Goal: Transaction & Acquisition: Purchase product/service

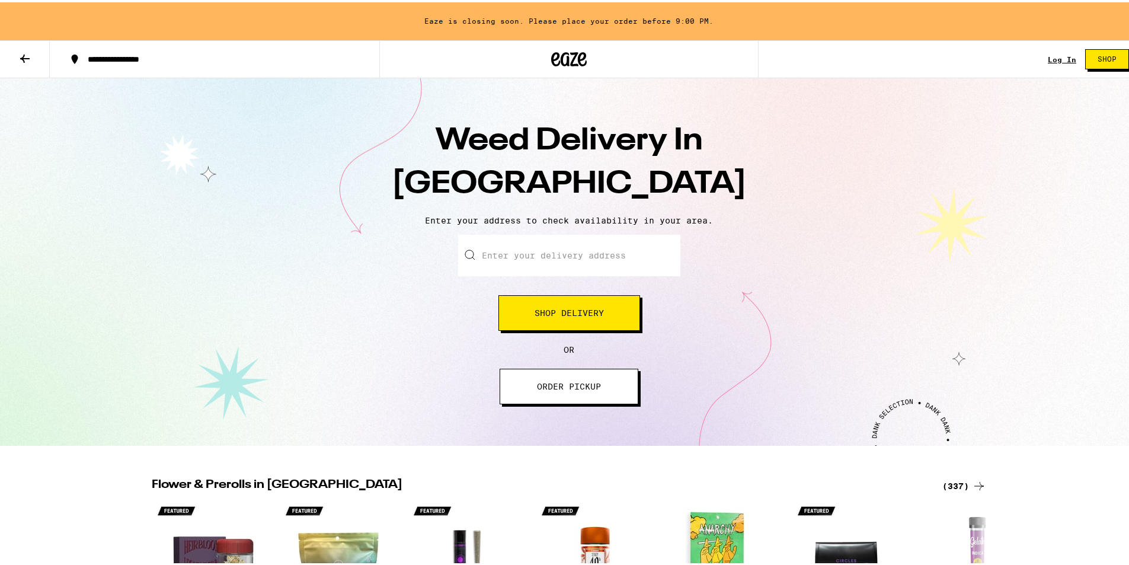
click at [576, 310] on span "Shop Delivery" at bounding box center [569, 310] width 69 height 8
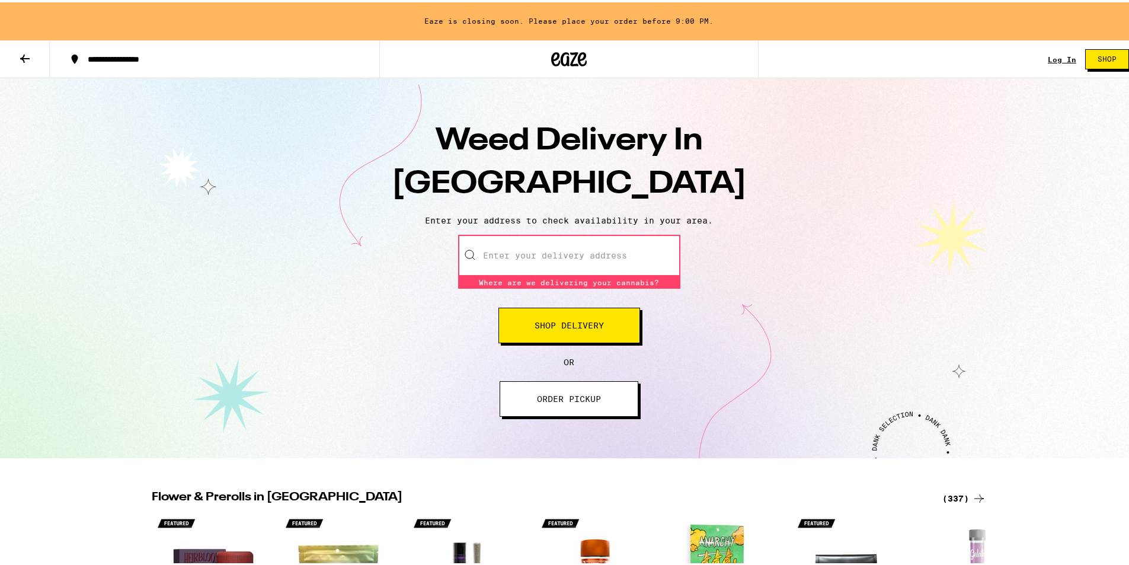
click at [590, 253] on input "Enter your delivery address" at bounding box center [569, 252] width 222 height 41
type input "1"
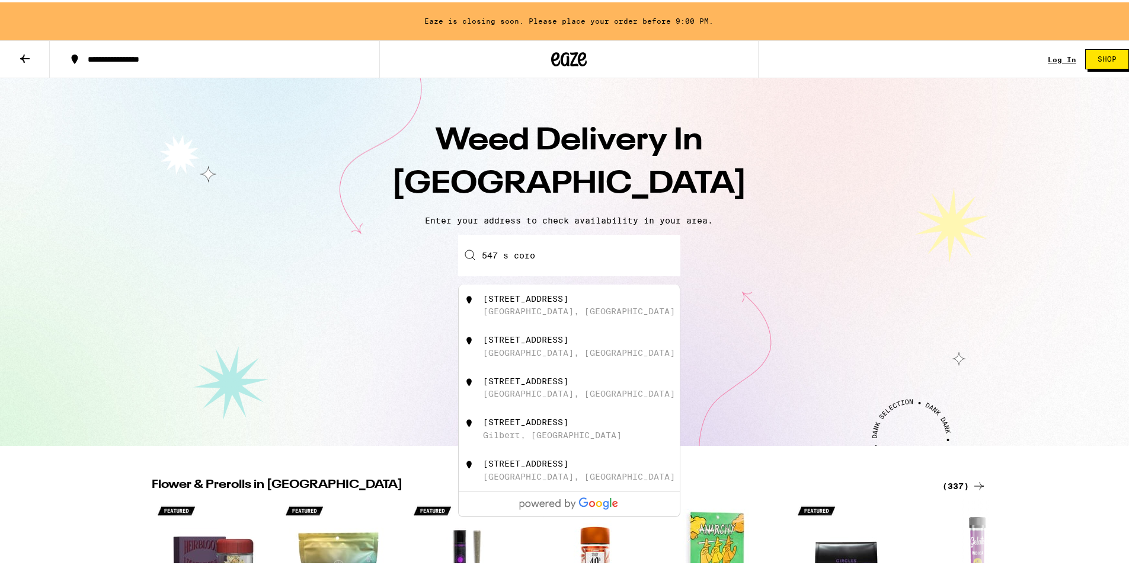
type input "547 S Coronado Ave, West Covina, CA"
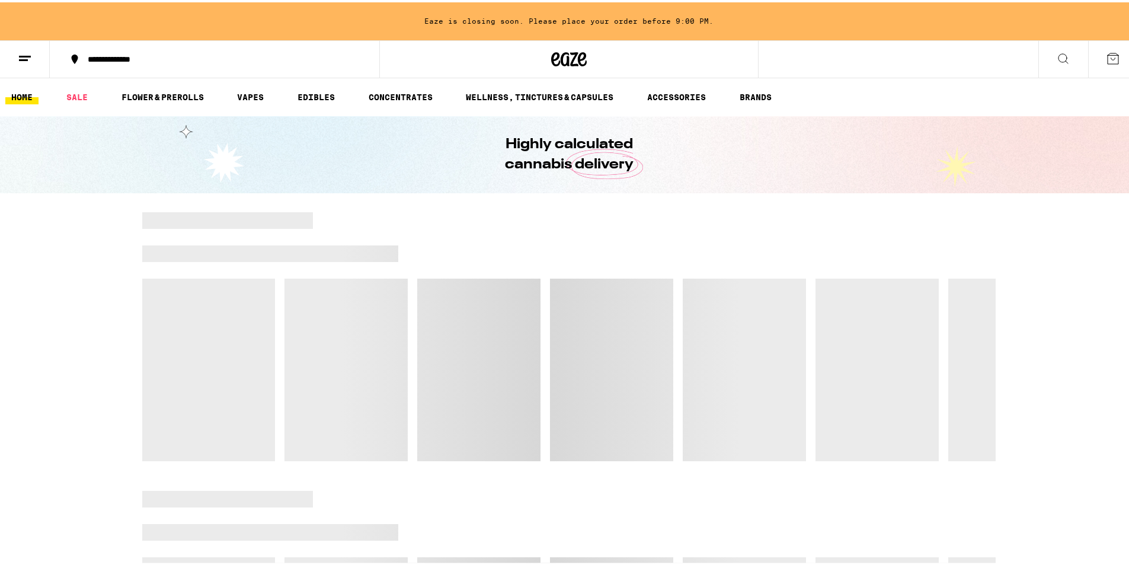
click at [1111, 63] on button at bounding box center [1113, 57] width 50 height 37
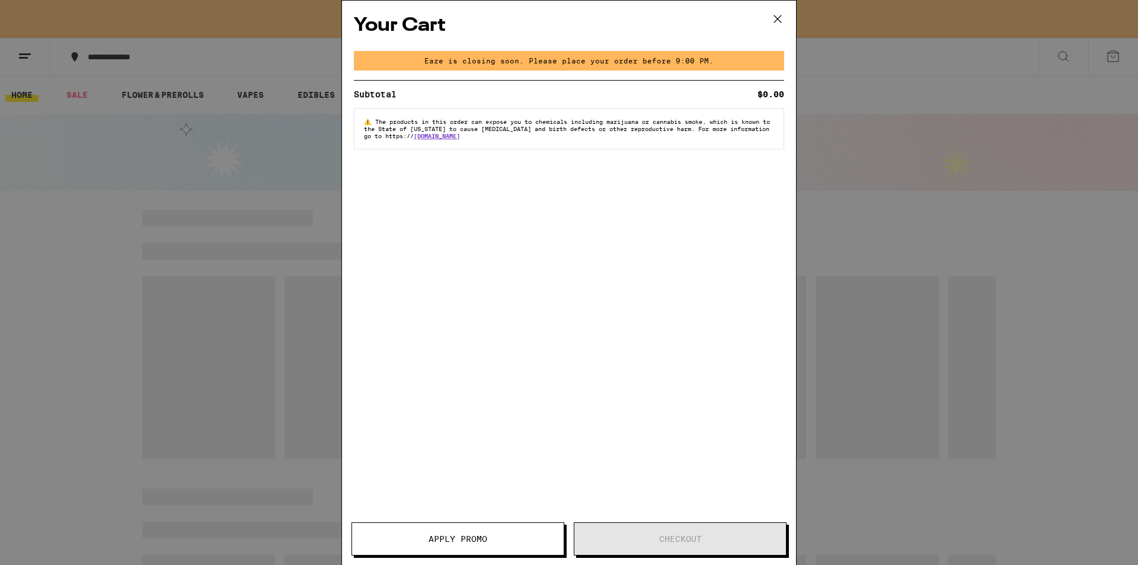
click at [1081, 84] on div "Your Cart Eaze is closing soon. Please place your order before 9:00 PM. Subtota…" at bounding box center [569, 282] width 1138 height 565
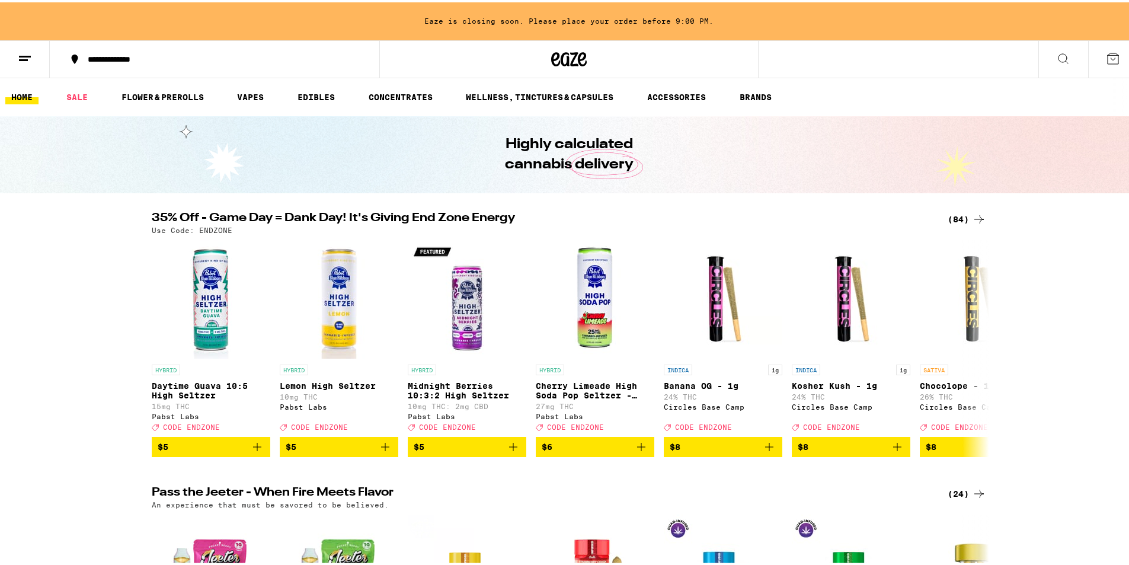
click at [1077, 84] on div "Your Cart Eaze is closing soon. Please place your order before 9:00 PM. Subtota…" at bounding box center [569, 282] width 1138 height 565
click at [10, 47] on button at bounding box center [25, 57] width 50 height 37
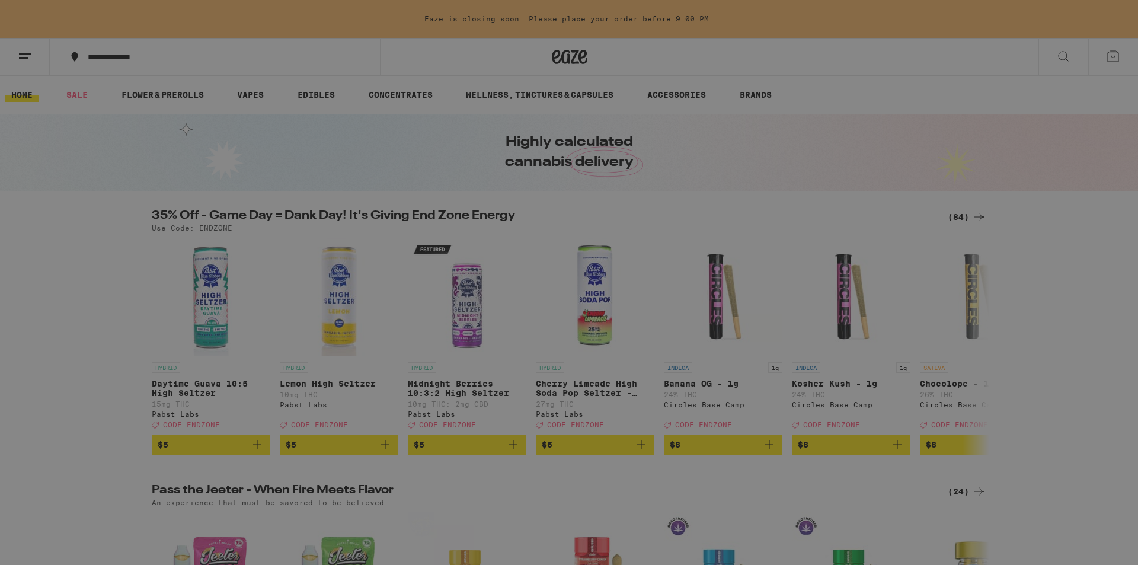
click at [96, 95] on button "Sign Up" at bounding box center [164, 96] width 208 height 24
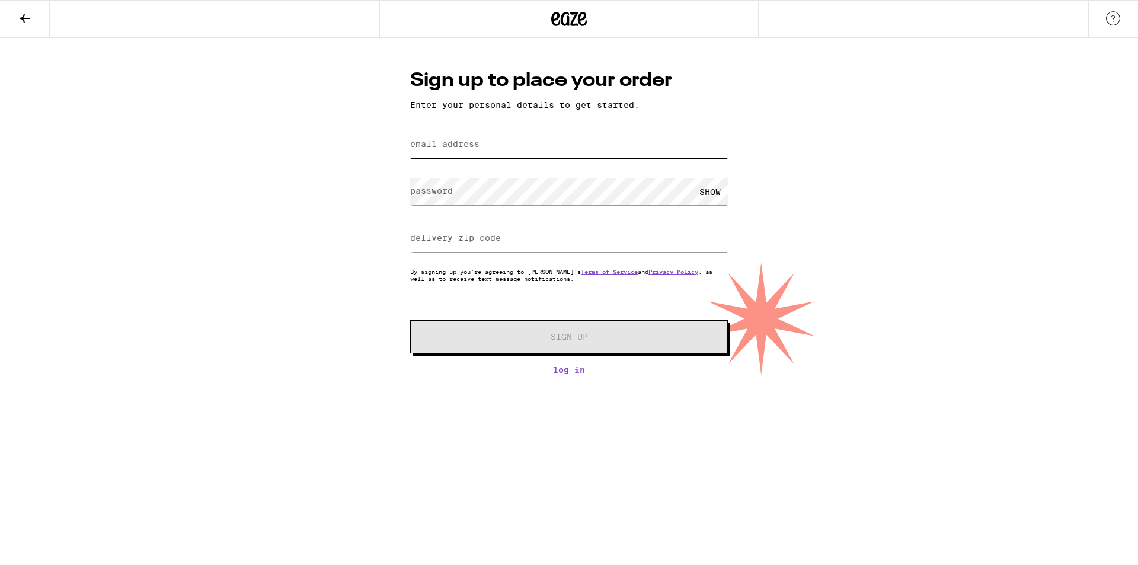
click at [567, 138] on input "email address" at bounding box center [569, 145] width 318 height 27
click at [564, 146] on input "email address" at bounding box center [569, 145] width 318 height 27
type input "[EMAIL_ADDRESS][DOMAIN_NAME]"
click at [601, 357] on div "Sign up to place your order Enter your personal details to get started. email a…" at bounding box center [568, 221] width 341 height 307
click at [598, 252] on input "delivery zip code" at bounding box center [569, 238] width 318 height 27
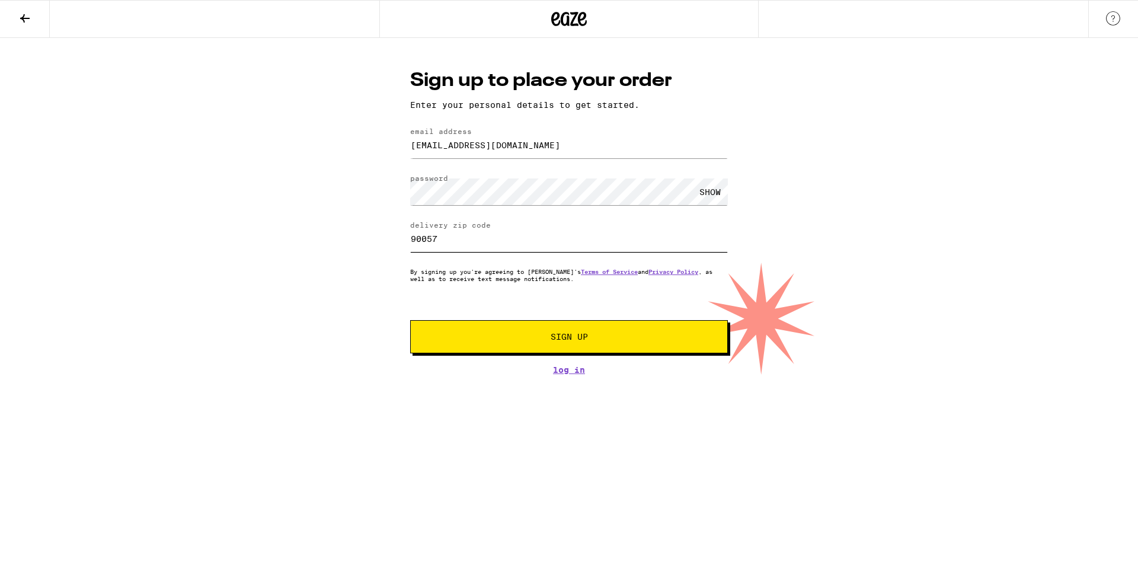
type input "90057"
click at [623, 332] on button "Sign Up" at bounding box center [569, 336] width 318 height 33
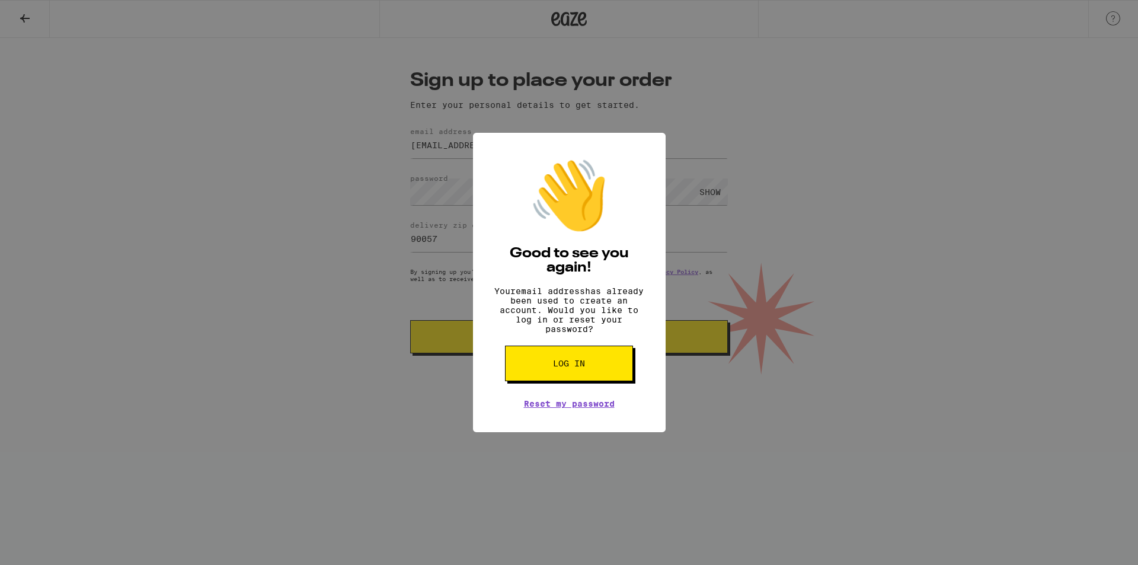
click at [563, 381] on button "Log in" at bounding box center [569, 364] width 128 height 36
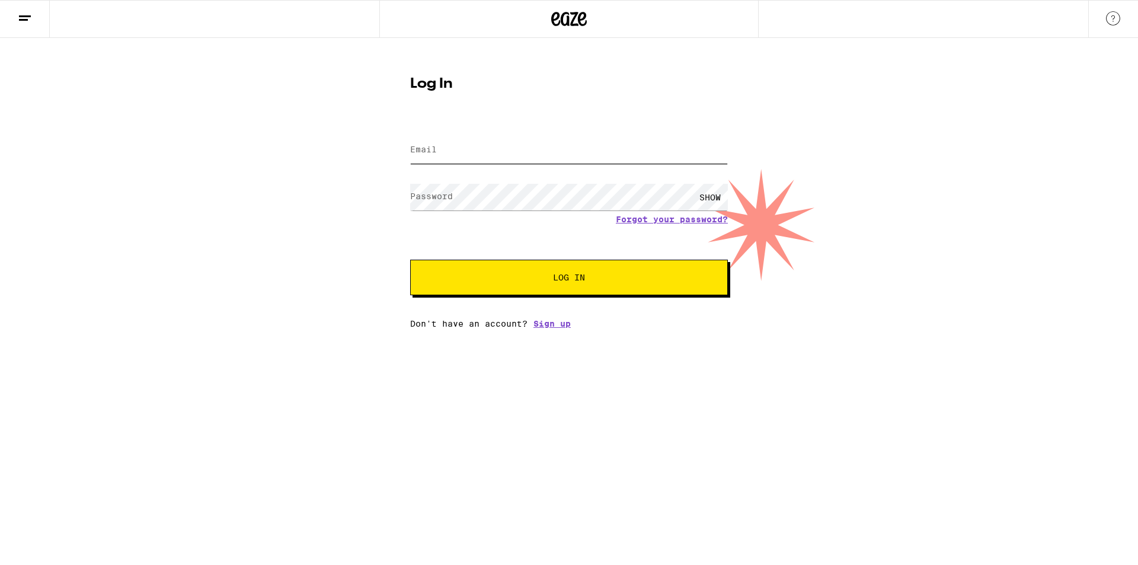
click at [565, 156] on input "Email" at bounding box center [569, 150] width 318 height 27
type input "[EMAIL_ADDRESS][DOMAIN_NAME]"
click at [410, 260] on button "Log In" at bounding box center [569, 278] width 318 height 36
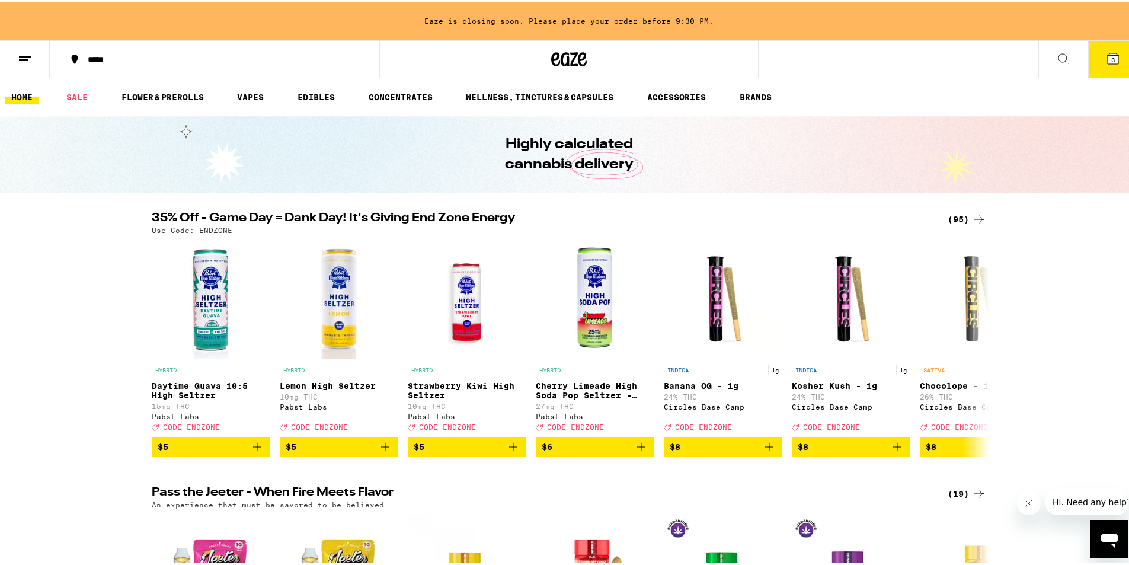
click at [17, 66] on button at bounding box center [25, 57] width 50 height 37
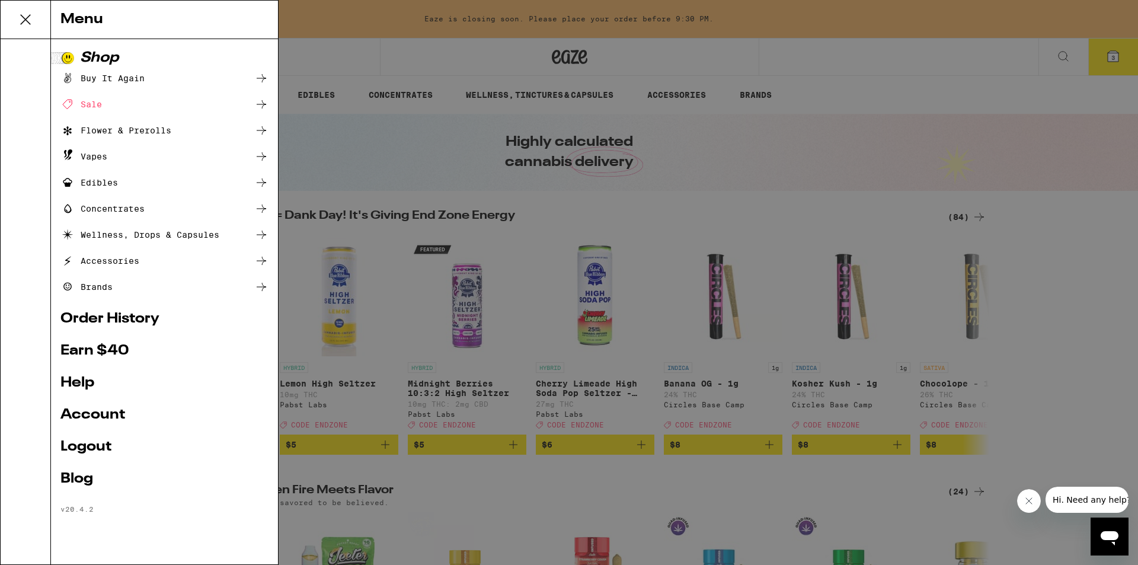
click at [135, 130] on div "Flower & Prerolls" at bounding box center [115, 130] width 111 height 14
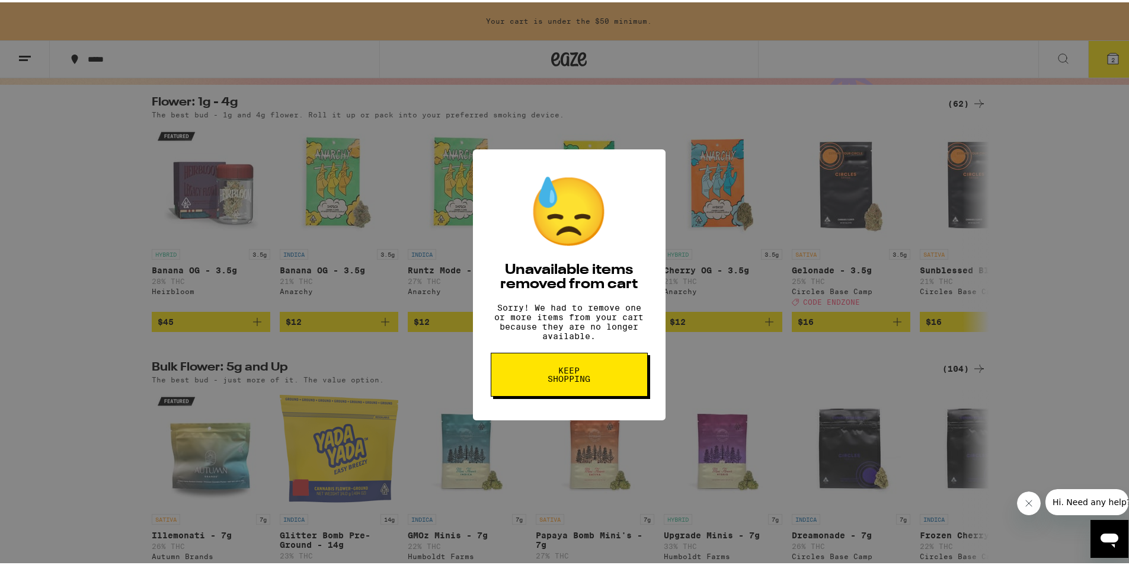
scroll to position [119, 0]
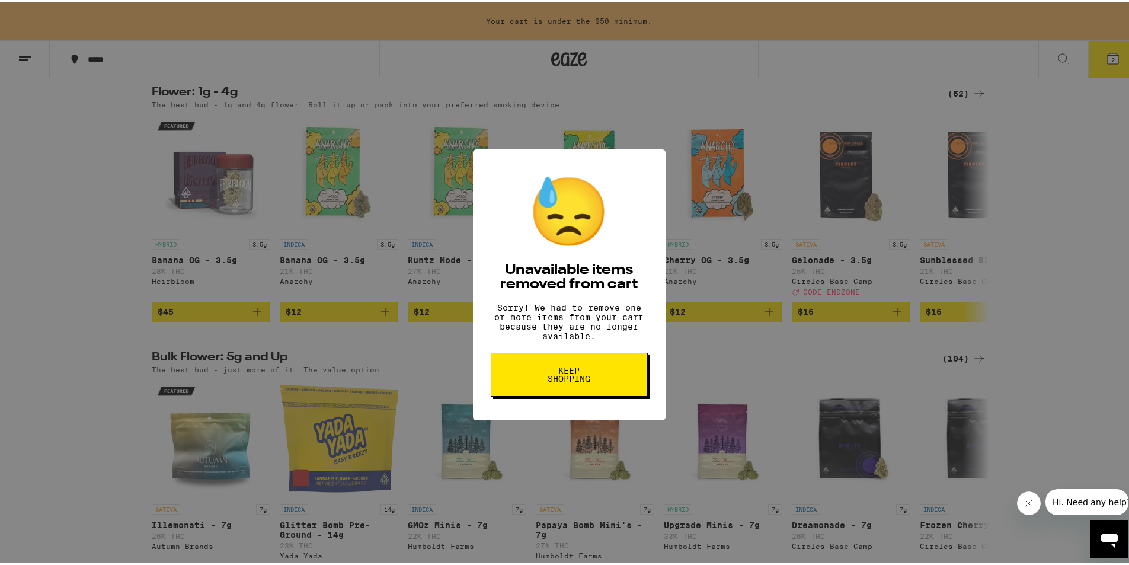
click at [598, 383] on button "Keep Shopping" at bounding box center [569, 372] width 157 height 44
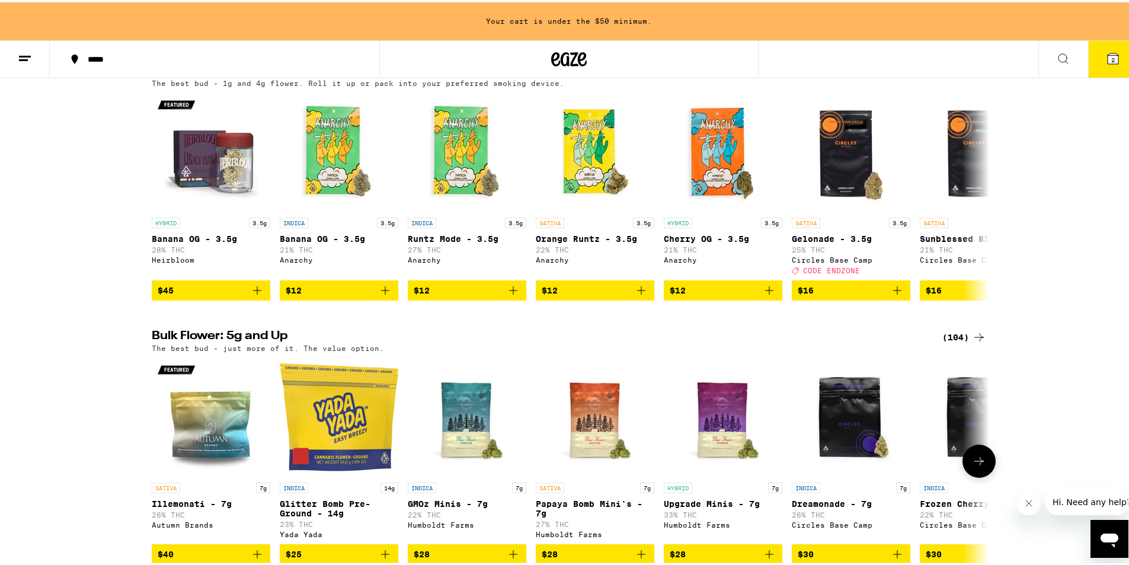
scroll to position [119, 0]
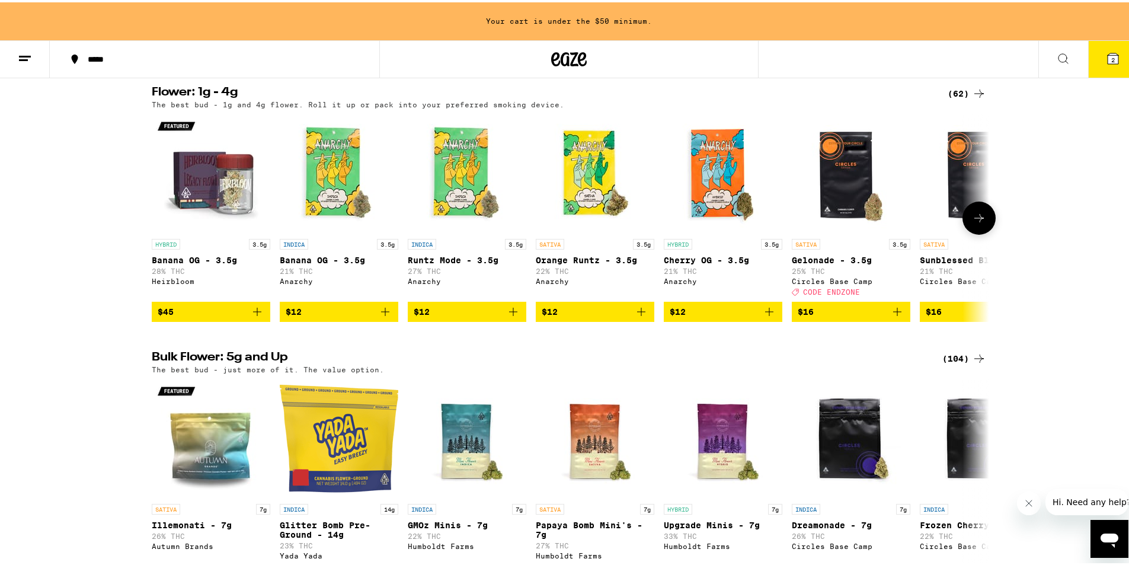
click at [387, 317] on icon "Add to bag" at bounding box center [385, 309] width 14 height 14
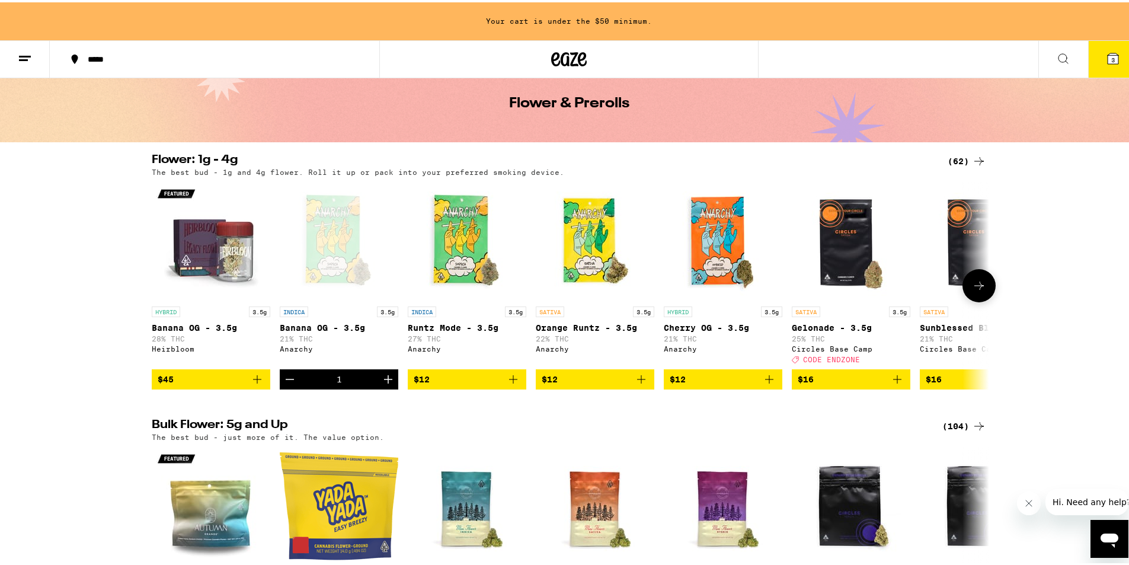
scroll to position [0, 0]
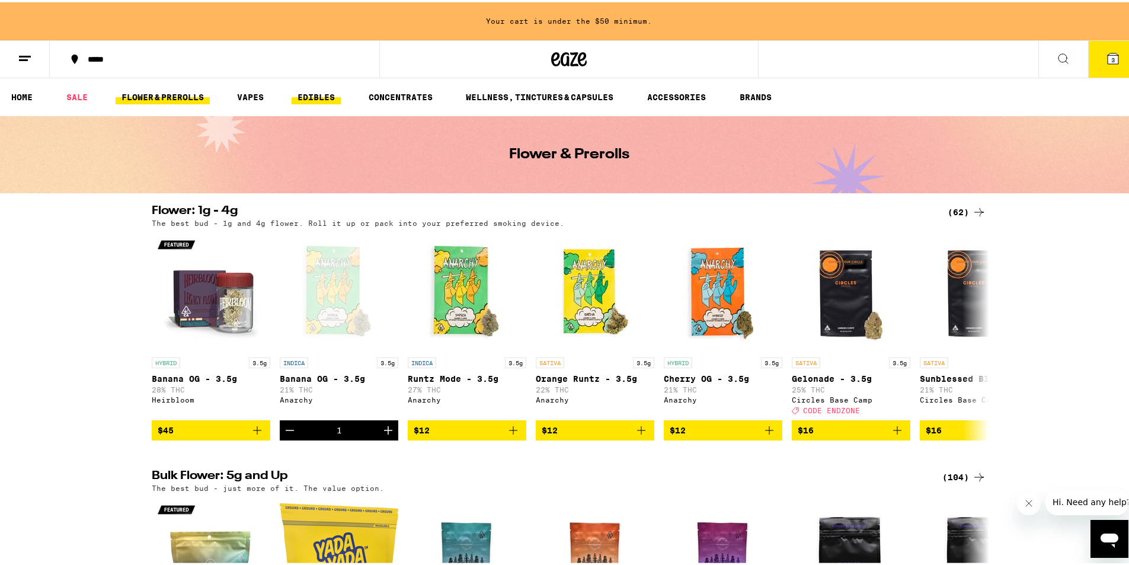
click at [299, 91] on link "EDIBLES" at bounding box center [316, 95] width 49 height 14
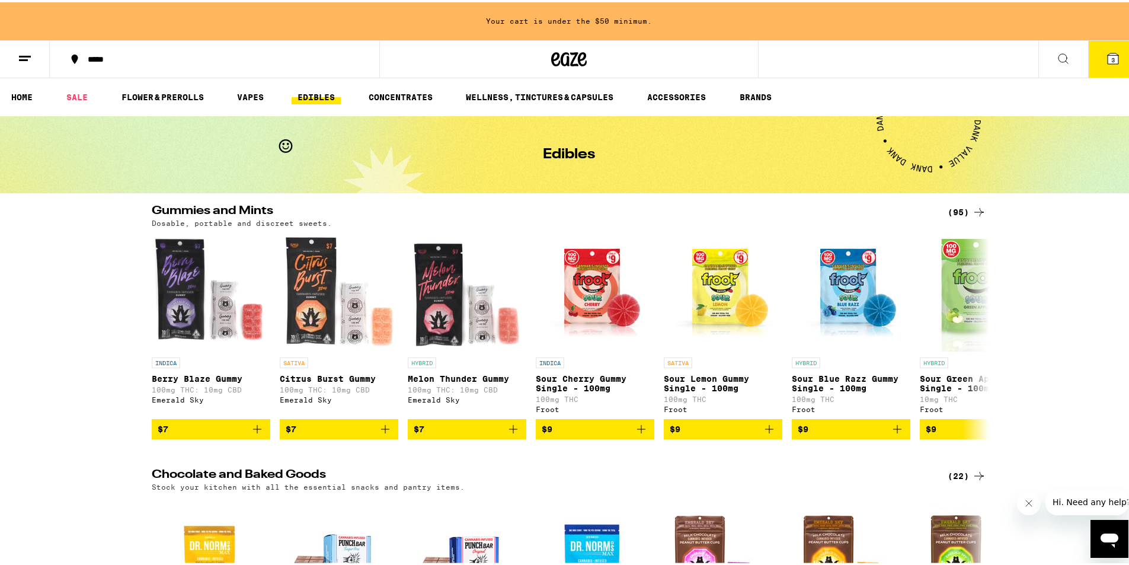
click at [321, 97] on link "EDIBLES" at bounding box center [316, 95] width 49 height 14
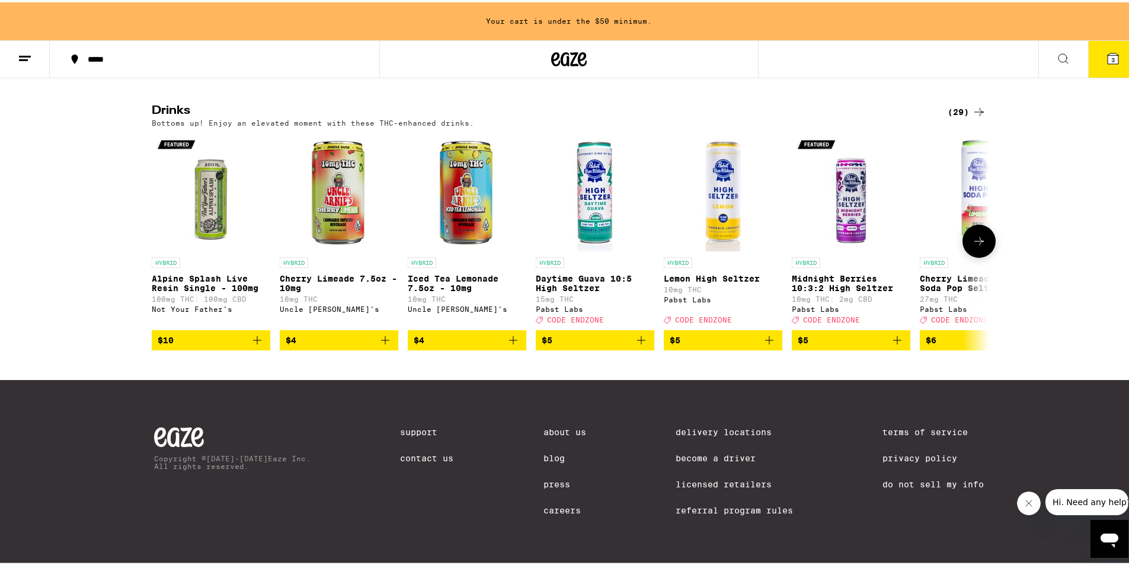
scroll to position [671, 0]
click at [972, 232] on icon at bounding box center [979, 239] width 14 height 14
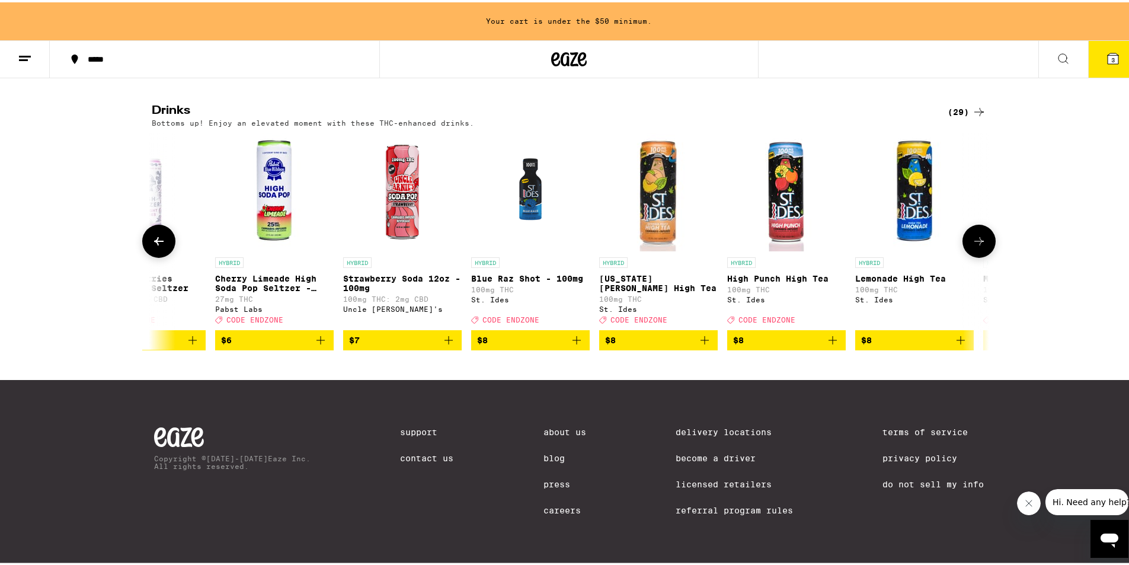
scroll to position [0, 705]
click at [972, 232] on icon at bounding box center [979, 239] width 14 height 14
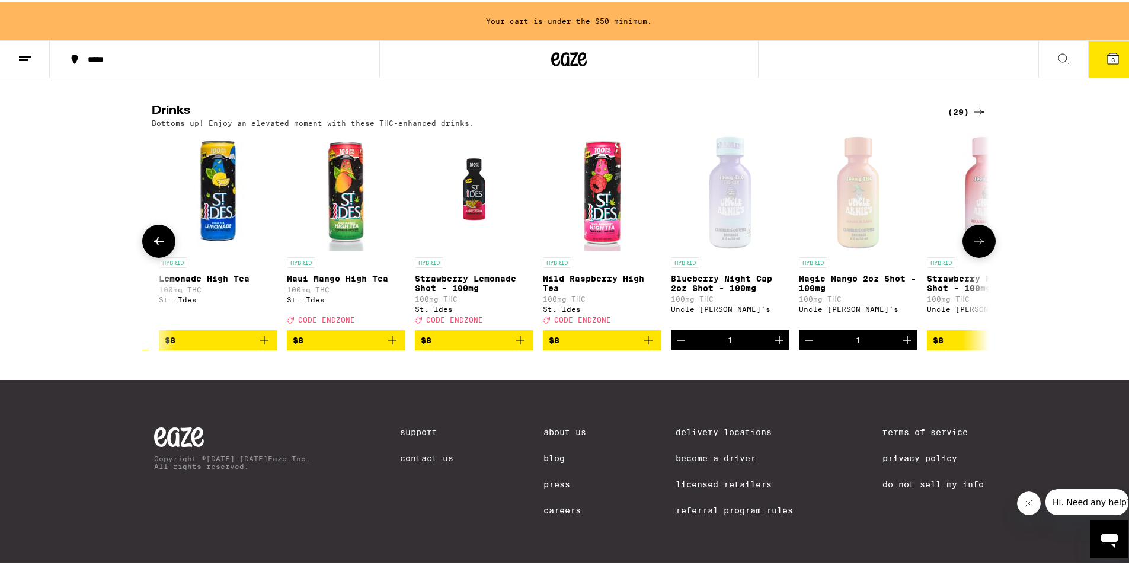
scroll to position [0, 1411]
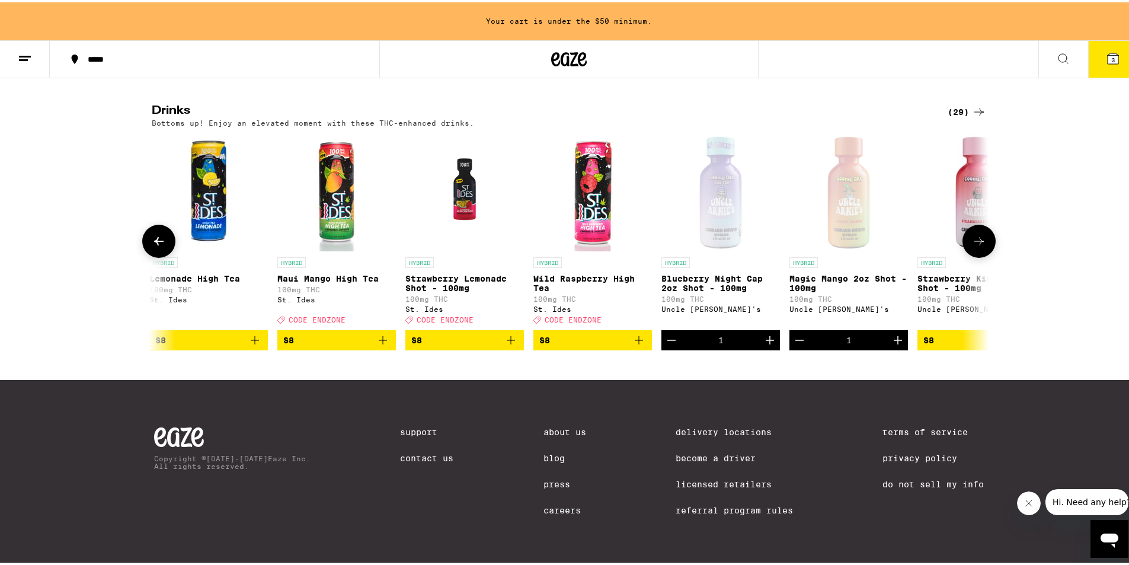
click at [966, 229] on button at bounding box center [979, 238] width 33 height 33
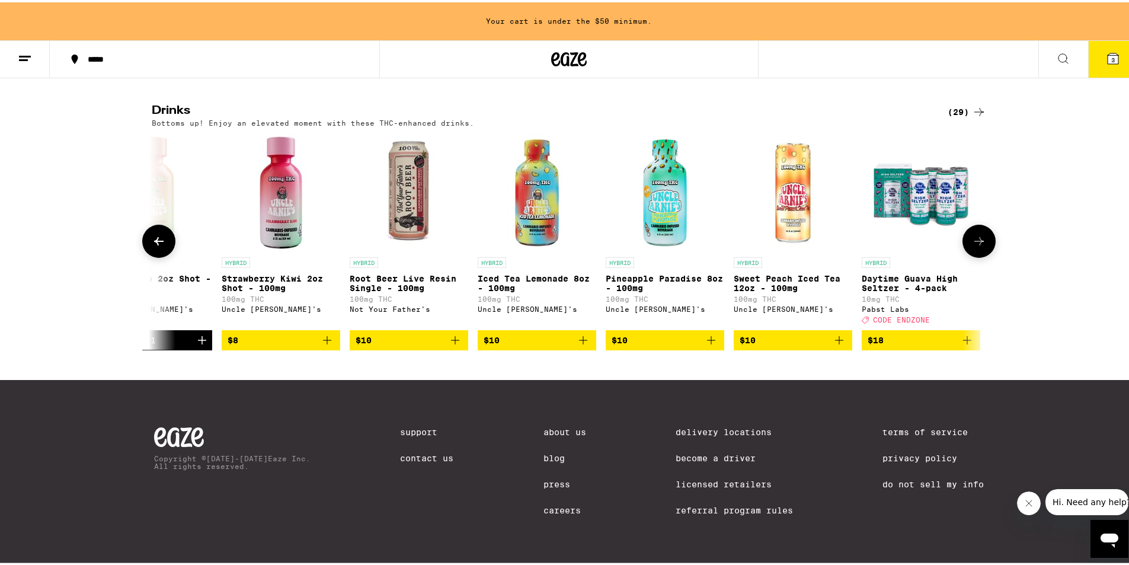
scroll to position [0, 2116]
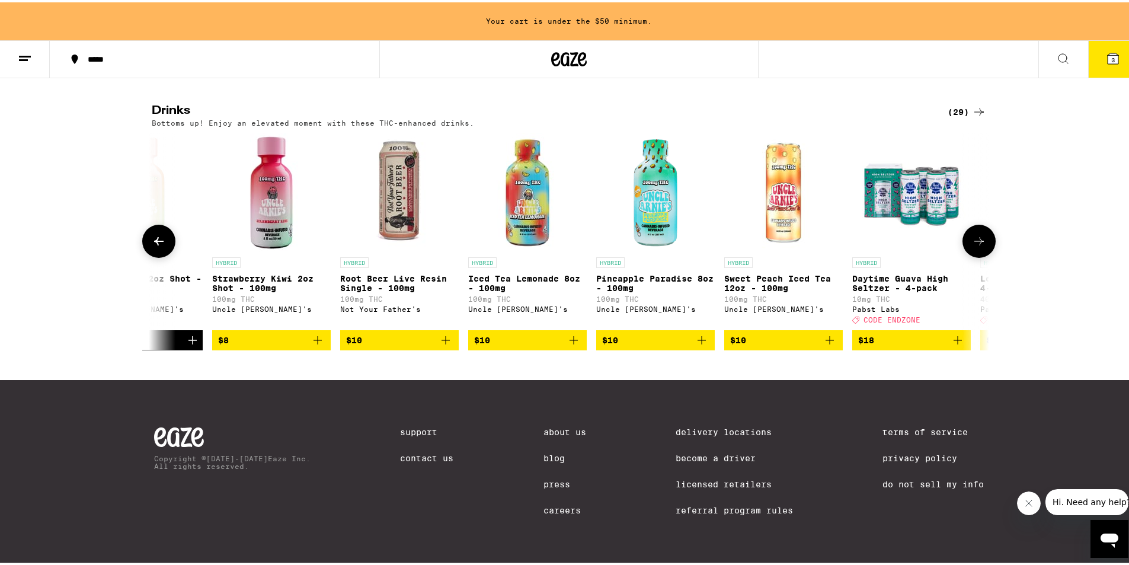
click at [568, 331] on icon "Add to bag" at bounding box center [574, 338] width 14 height 14
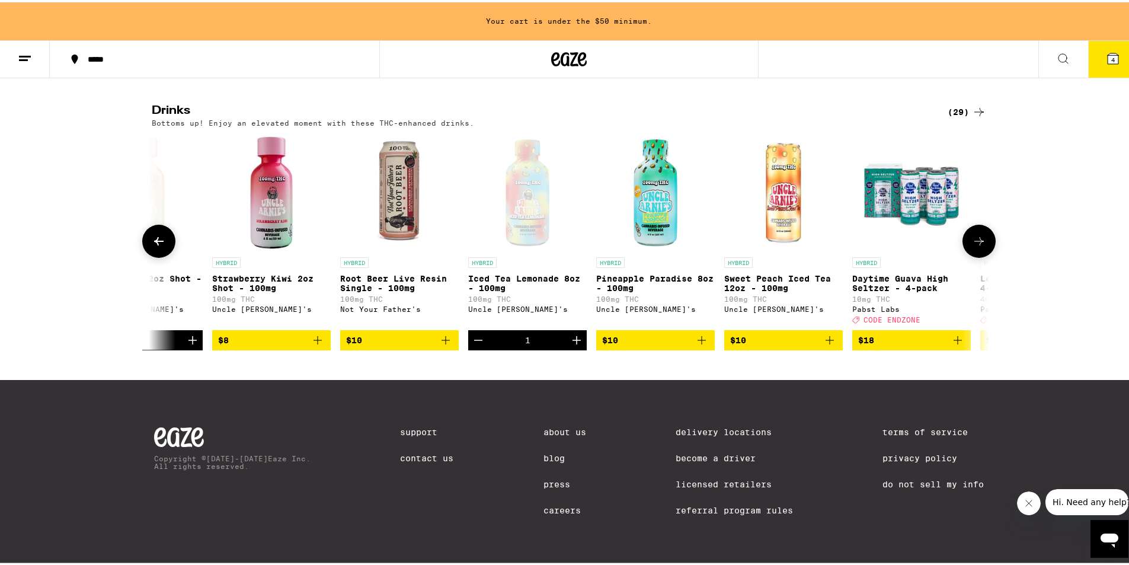
click at [965, 222] on div at bounding box center [979, 238] width 33 height 33
click at [965, 222] on button at bounding box center [979, 238] width 33 height 33
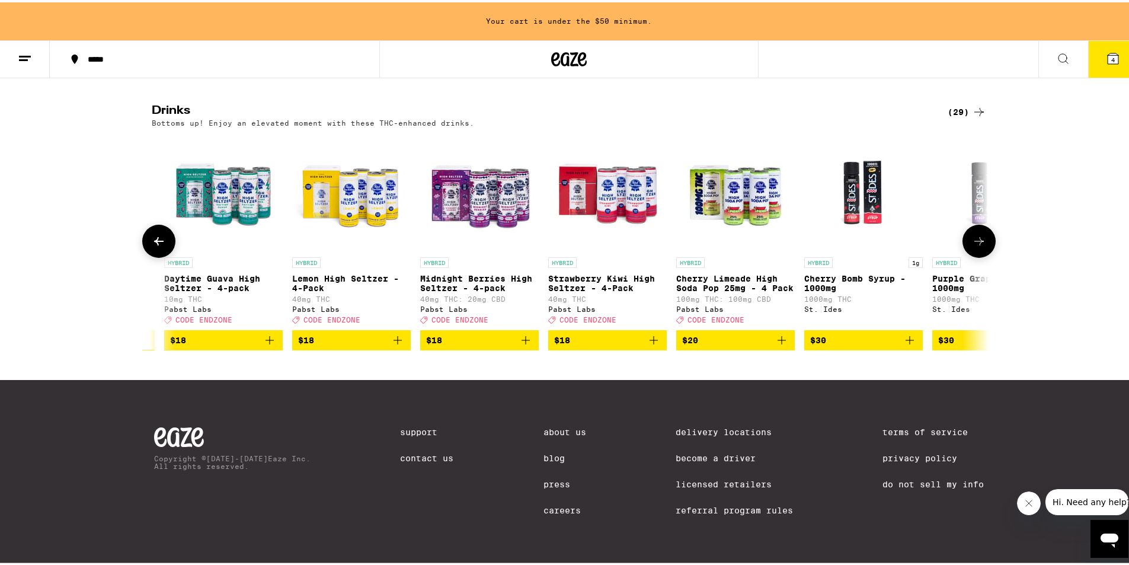
scroll to position [0, 2822]
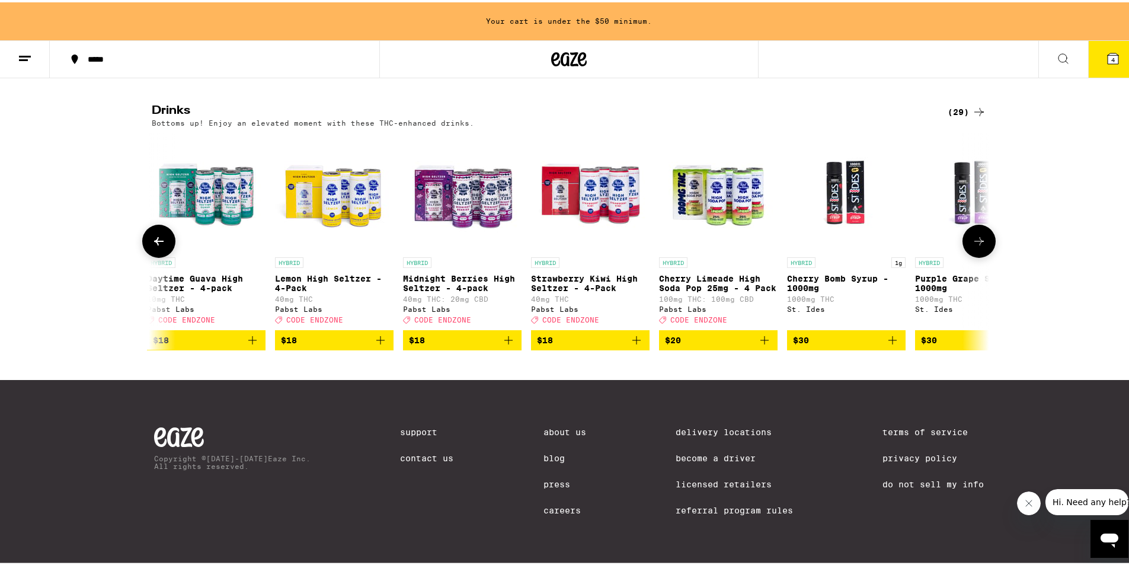
click at [965, 222] on div at bounding box center [979, 238] width 33 height 33
click at [966, 222] on button at bounding box center [979, 238] width 33 height 33
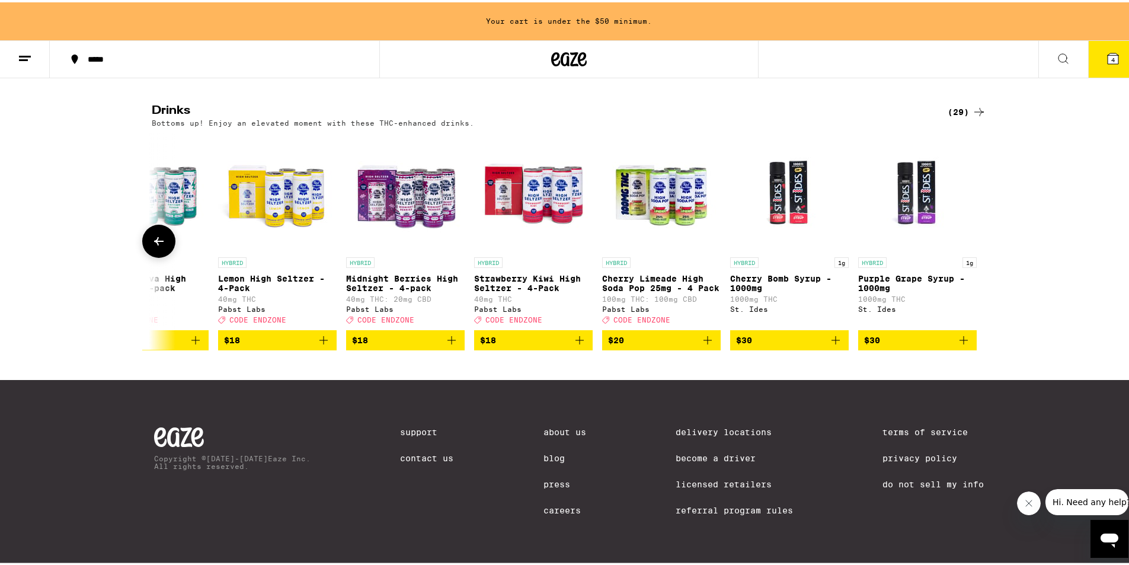
click at [157, 232] on icon at bounding box center [159, 239] width 14 height 14
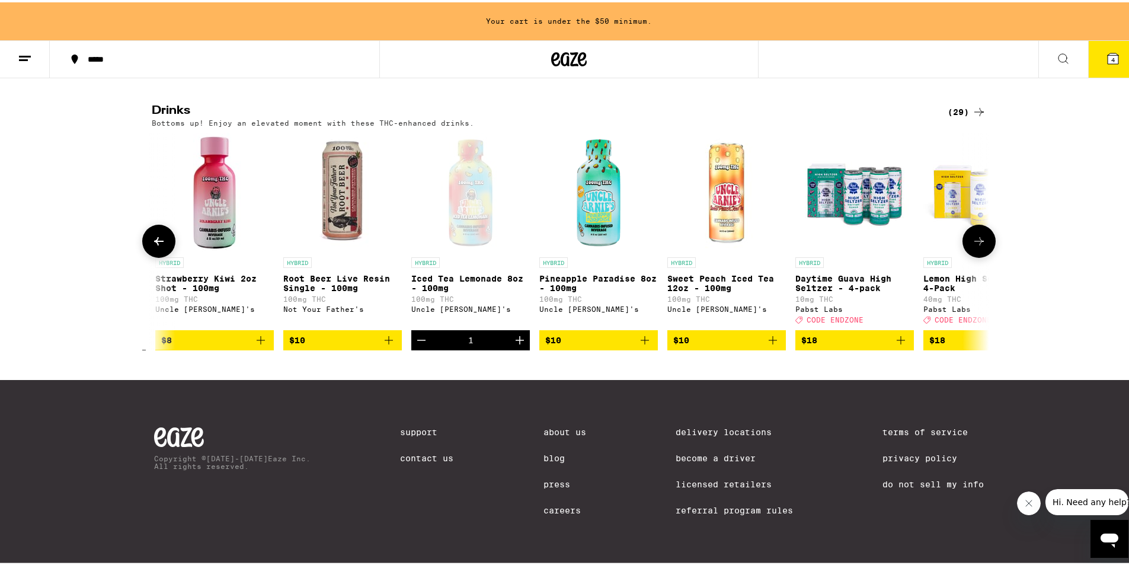
click at [157, 232] on icon at bounding box center [159, 239] width 14 height 14
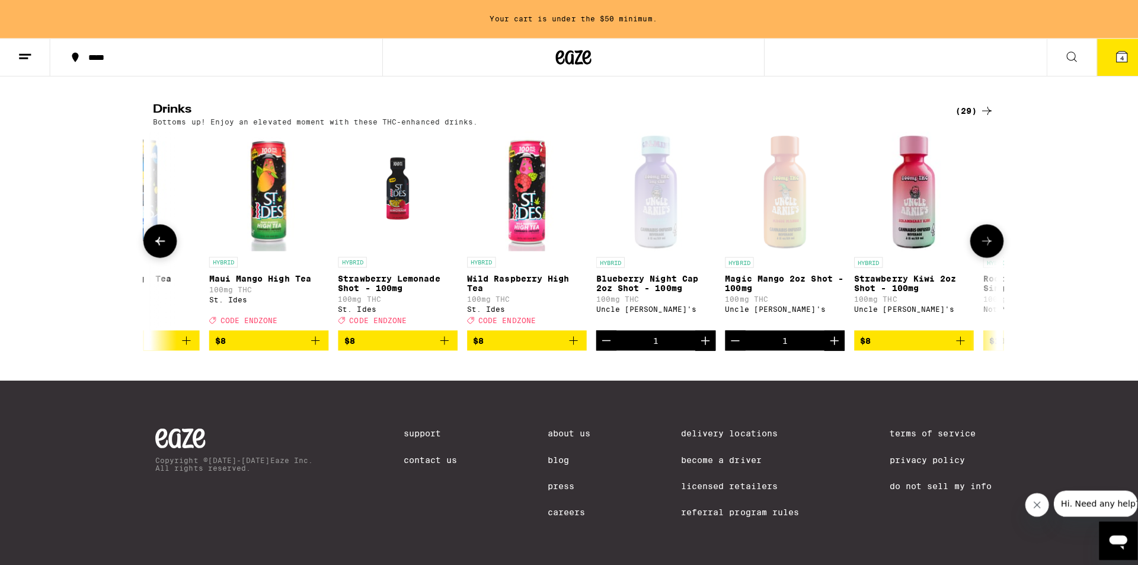
scroll to position [0, 1468]
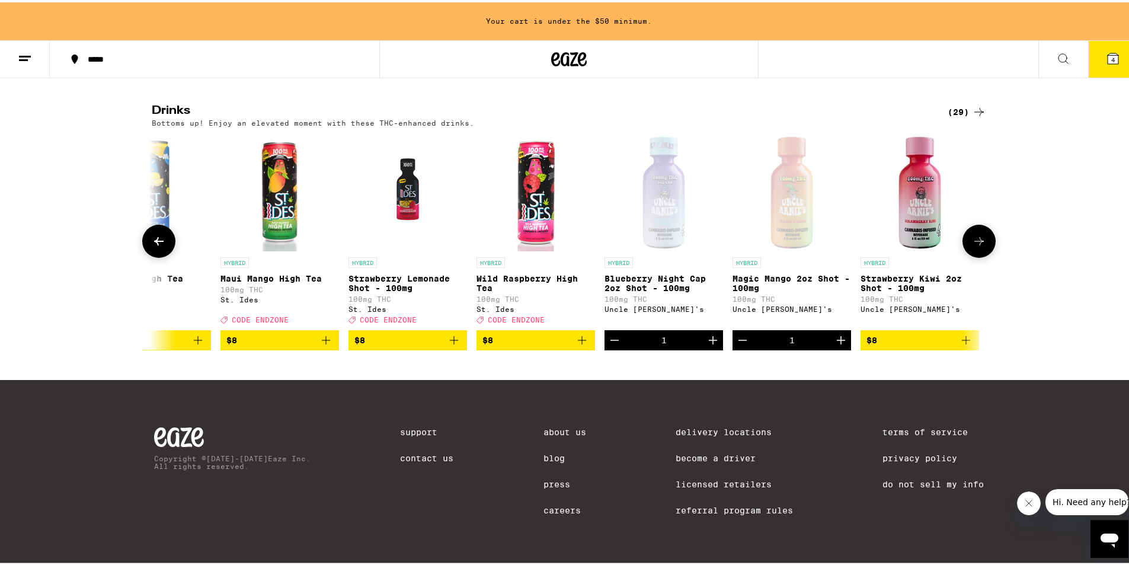
click at [909, 338] on span "$8" at bounding box center [920, 338] width 107 height 14
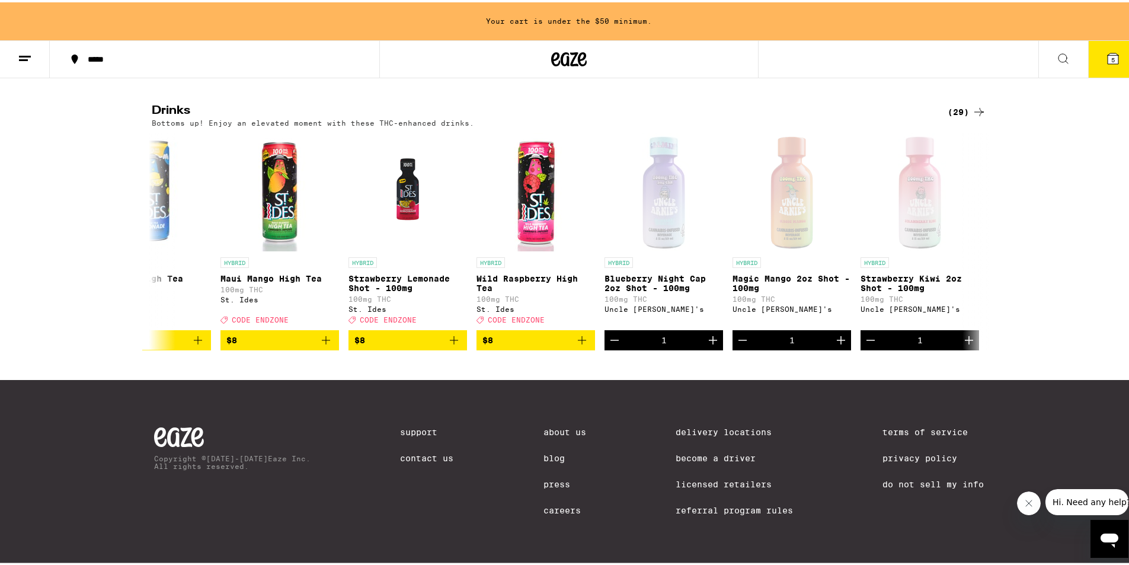
click at [1088, 56] on button "5" at bounding box center [1113, 57] width 50 height 37
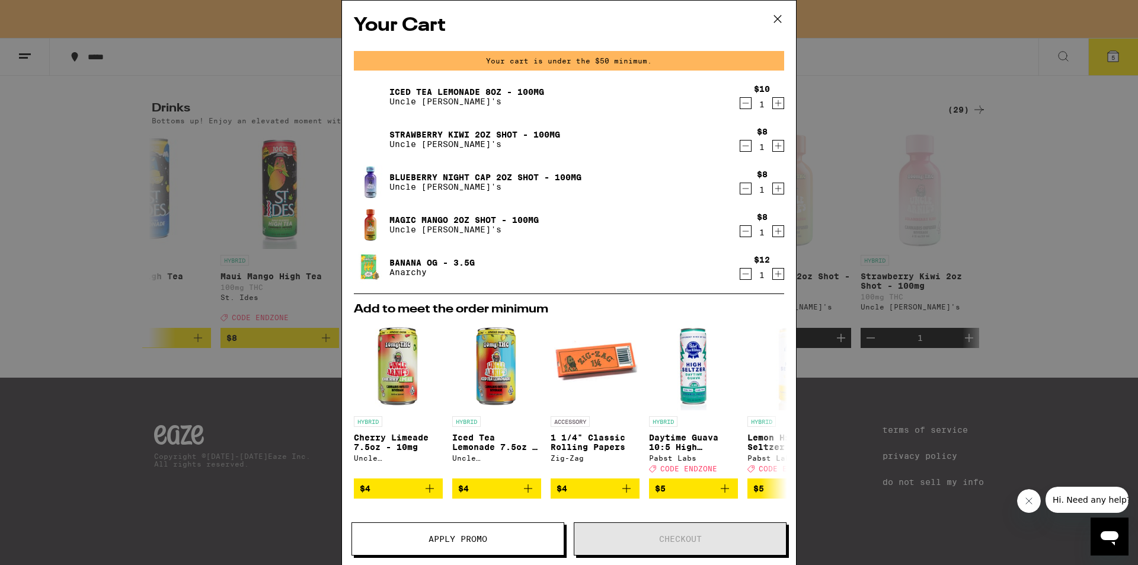
click at [743, 189] on icon "Decrement" at bounding box center [746, 189] width 7 height 0
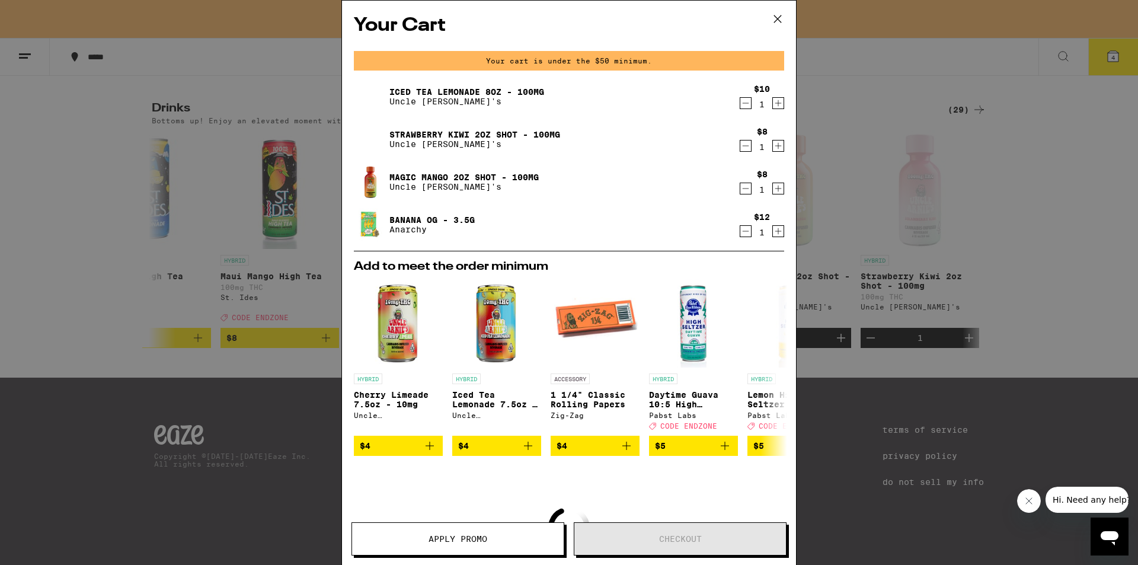
click at [743, 189] on icon "Decrement" at bounding box center [746, 189] width 7 height 0
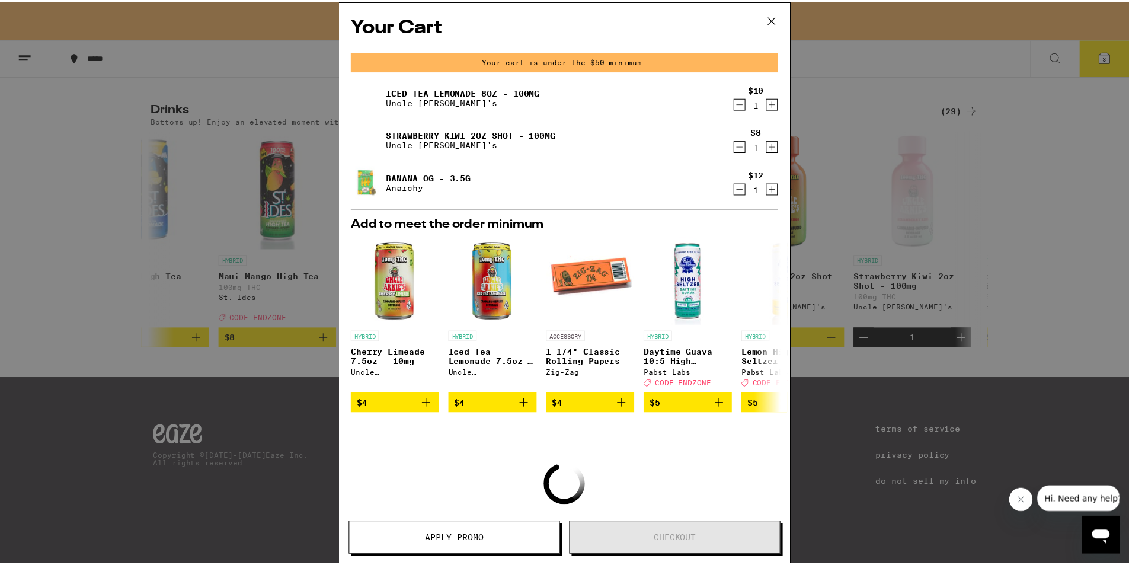
scroll to position [99, 0]
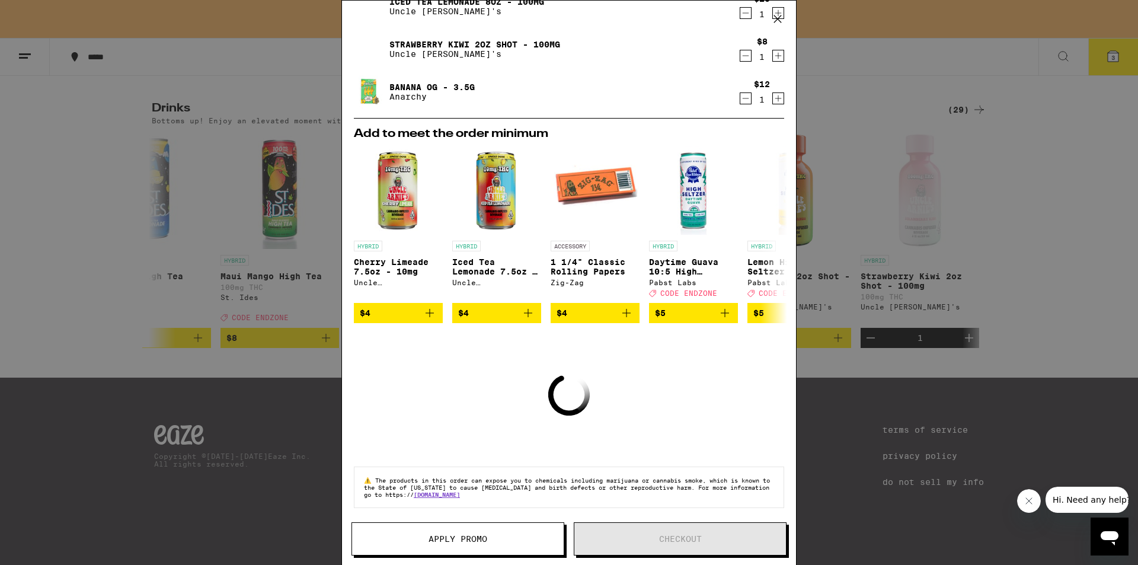
click at [804, 138] on div "Your Cart Your cart is under the $50 minimum. Iced Tea Lemonade 8oz - 100mg Unc…" at bounding box center [569, 282] width 1138 height 565
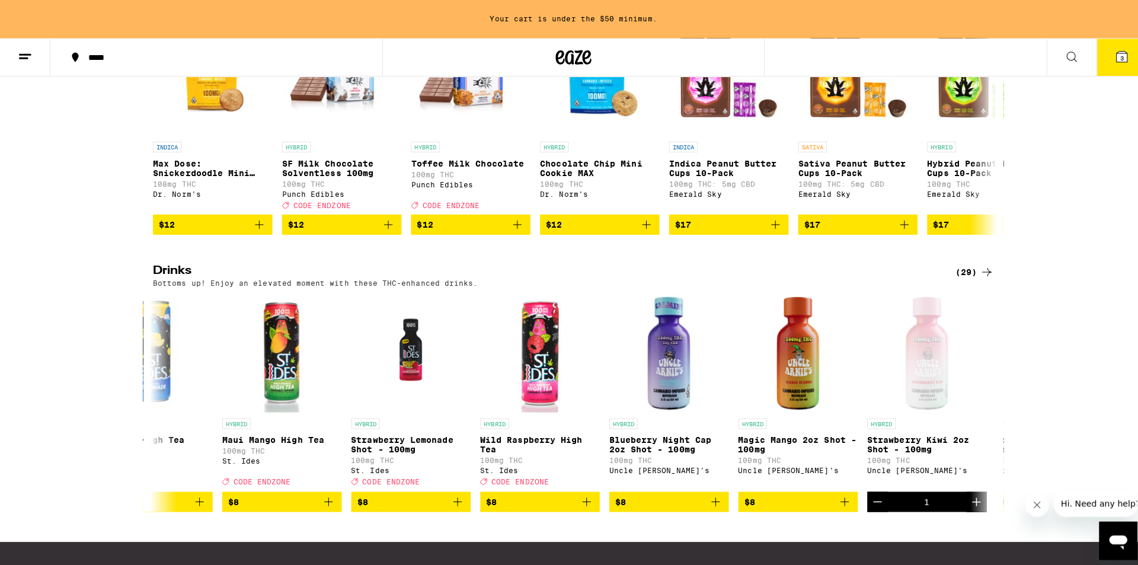
scroll to position [375, 0]
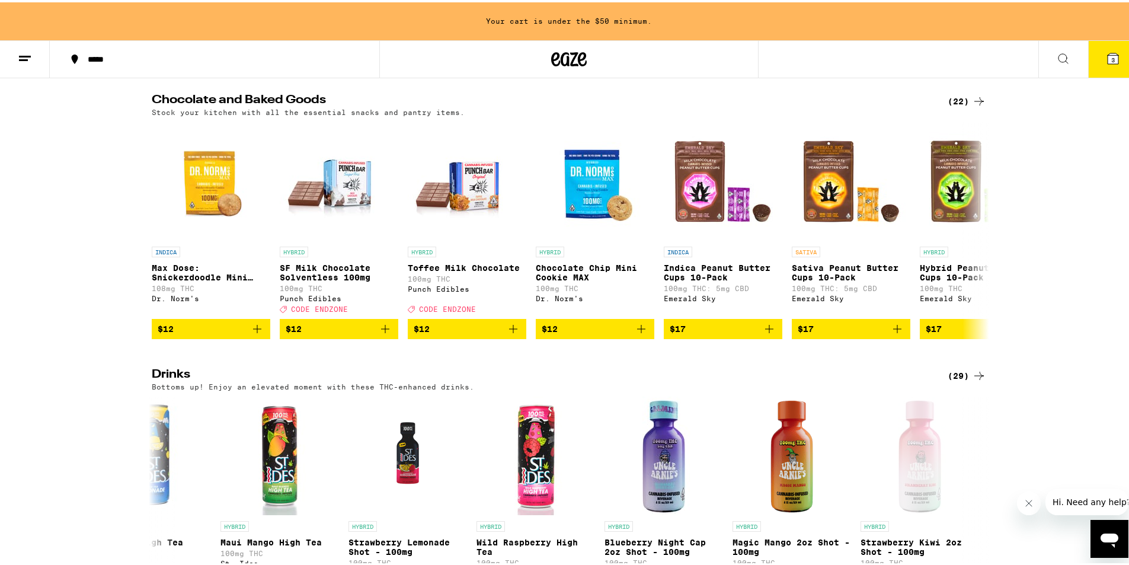
click at [1115, 62] on button "3" at bounding box center [1113, 57] width 50 height 37
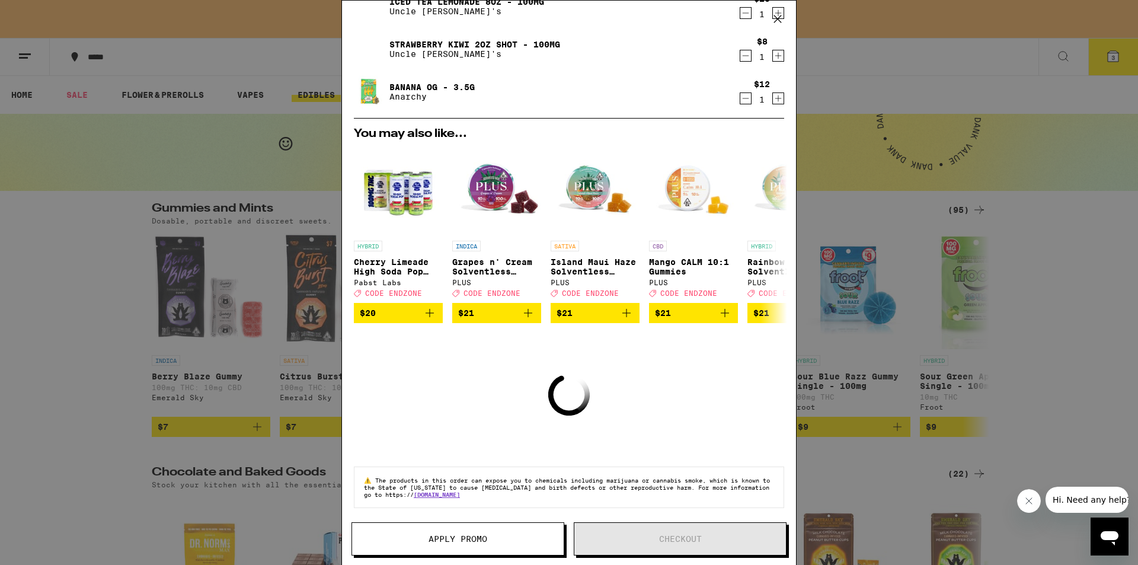
click at [384, 530] on button "Apply Promo" at bounding box center [458, 538] width 213 height 33
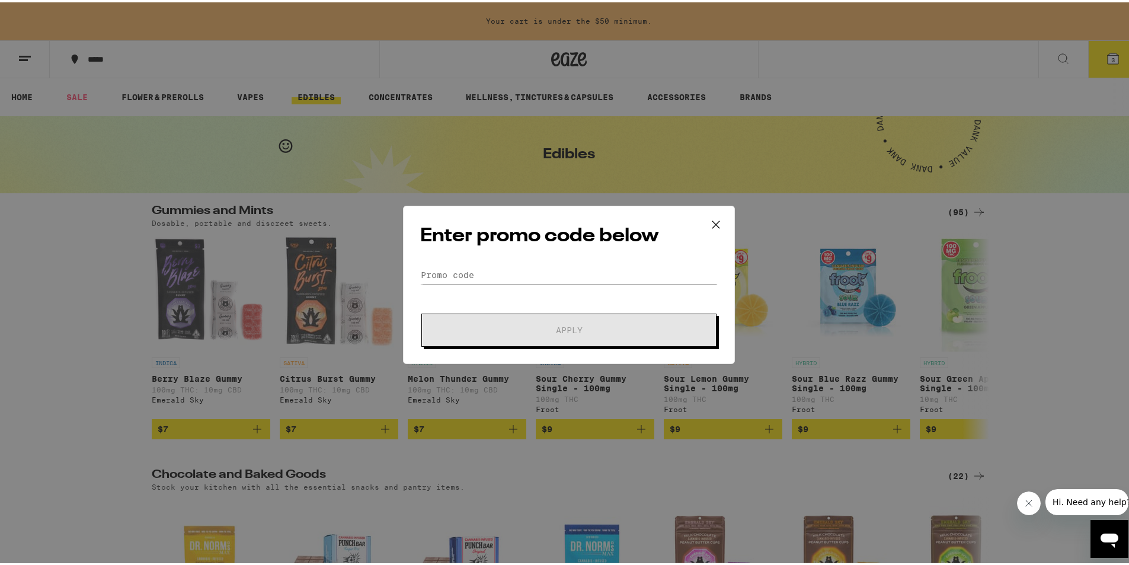
click at [863, 142] on div "Enter promo code below Promo Code Apply" at bounding box center [569, 282] width 1138 height 565
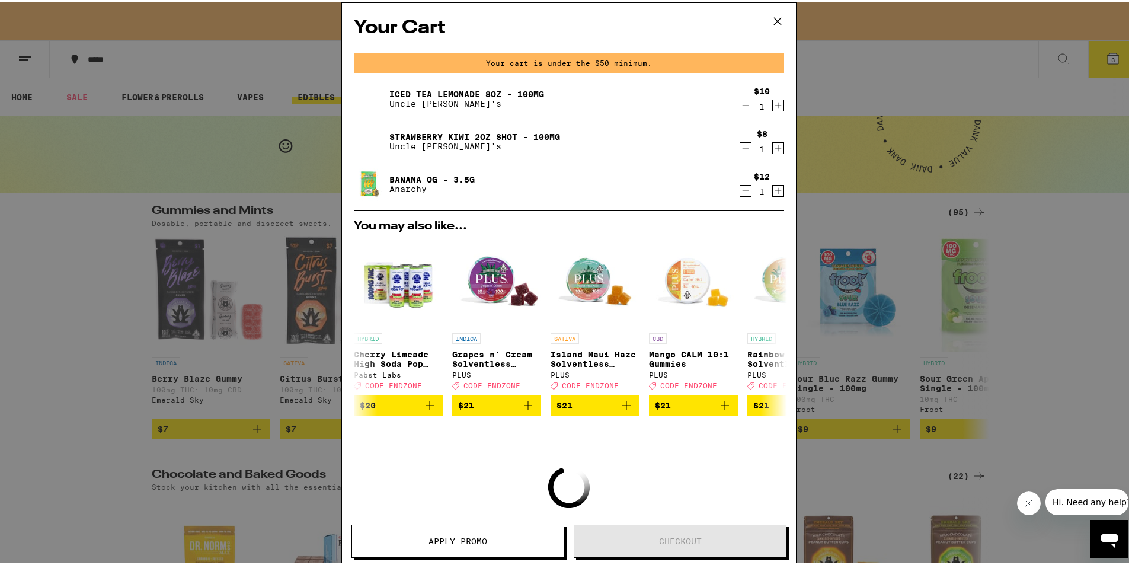
click at [809, 193] on div "Your Cart Your cart is under the $50 minimum. Iced Tea Lemonade 8oz - 100mg Unc…" at bounding box center [569, 282] width 1138 height 565
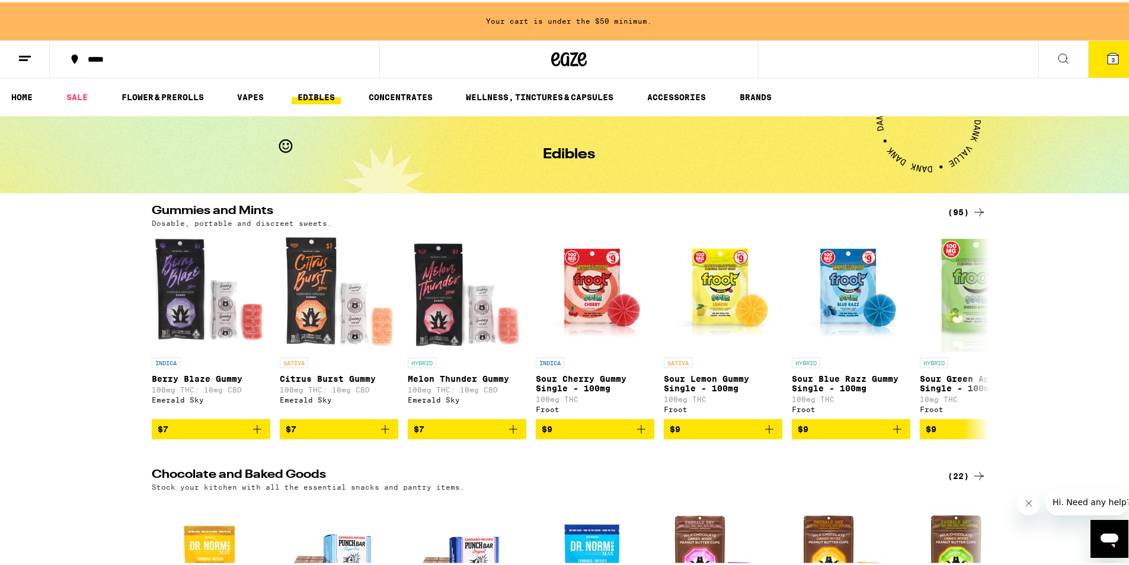
click at [1120, 59] on button "3" at bounding box center [1113, 57] width 50 height 37
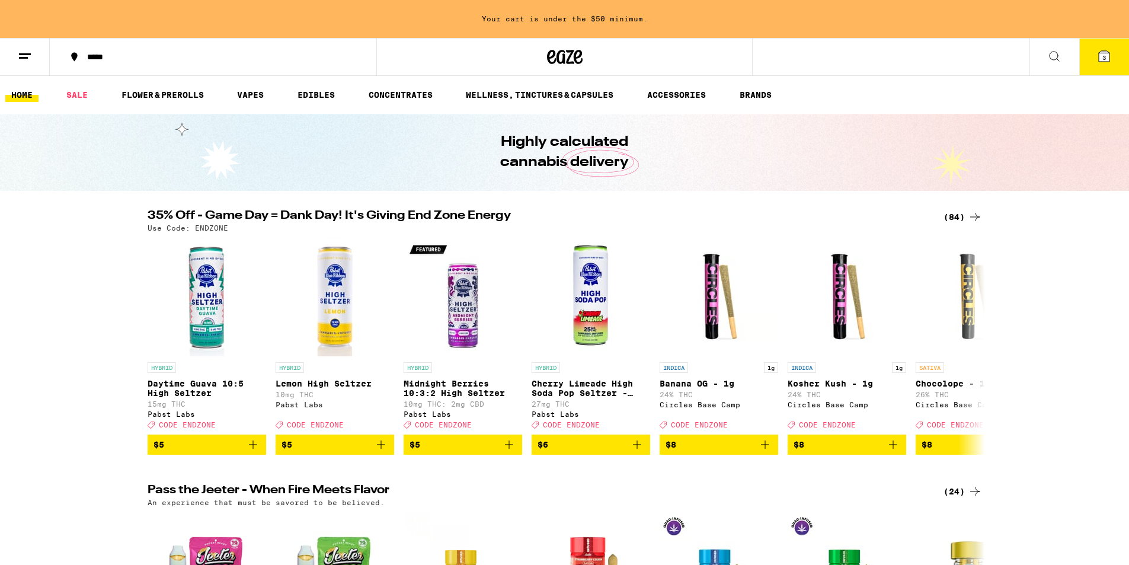
click at [1114, 63] on button "3" at bounding box center [1105, 57] width 50 height 37
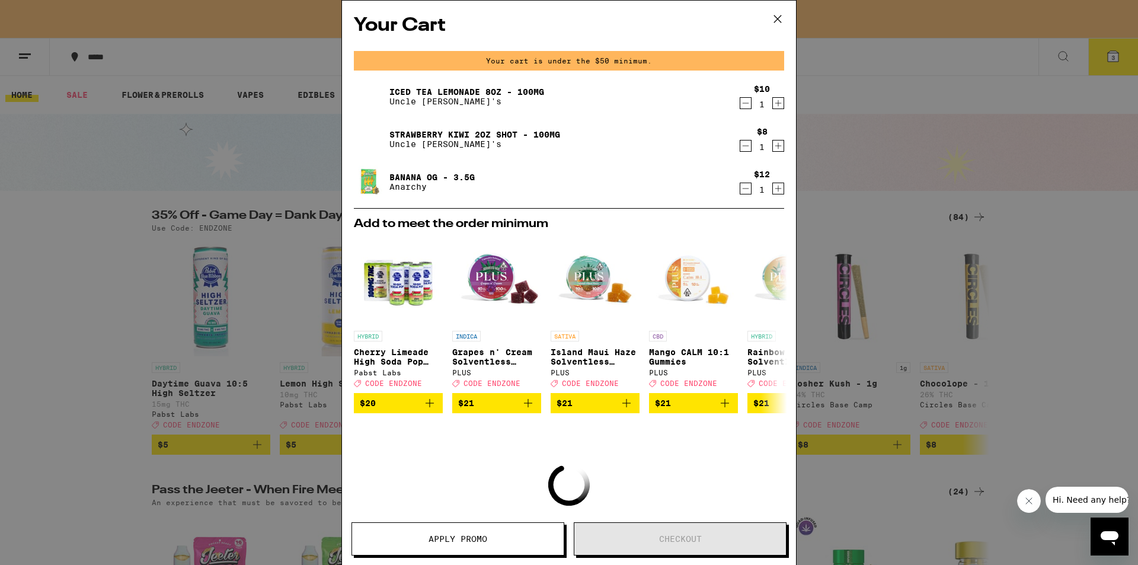
click at [324, 136] on div "Your Cart Your cart is under the $50 minimum. Iced Tea Lemonade 8oz - 100mg Unc…" at bounding box center [569, 282] width 1138 height 565
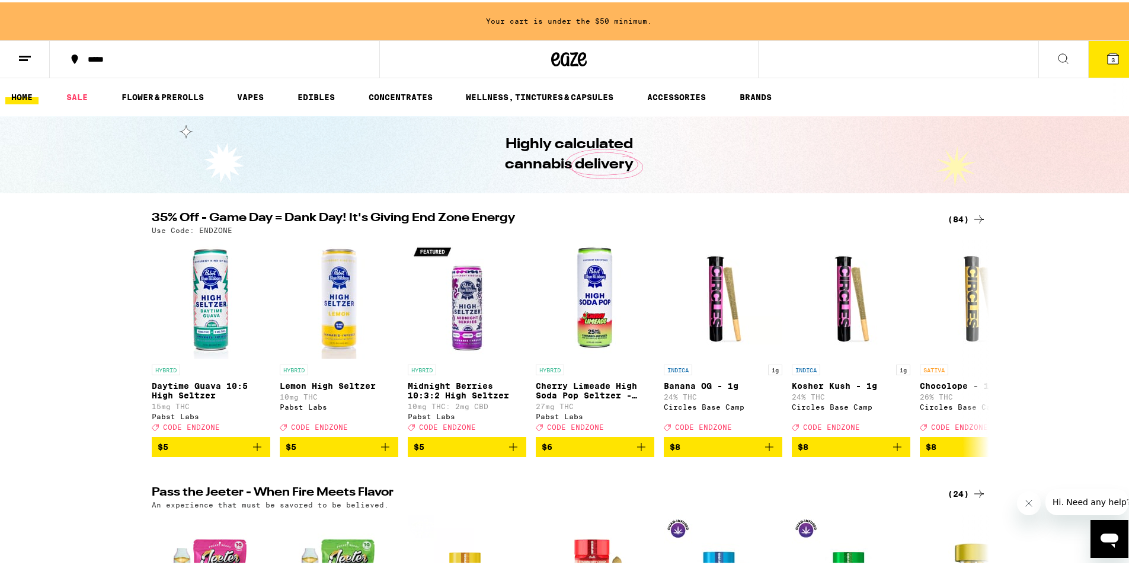
click at [28, 63] on button at bounding box center [25, 57] width 50 height 37
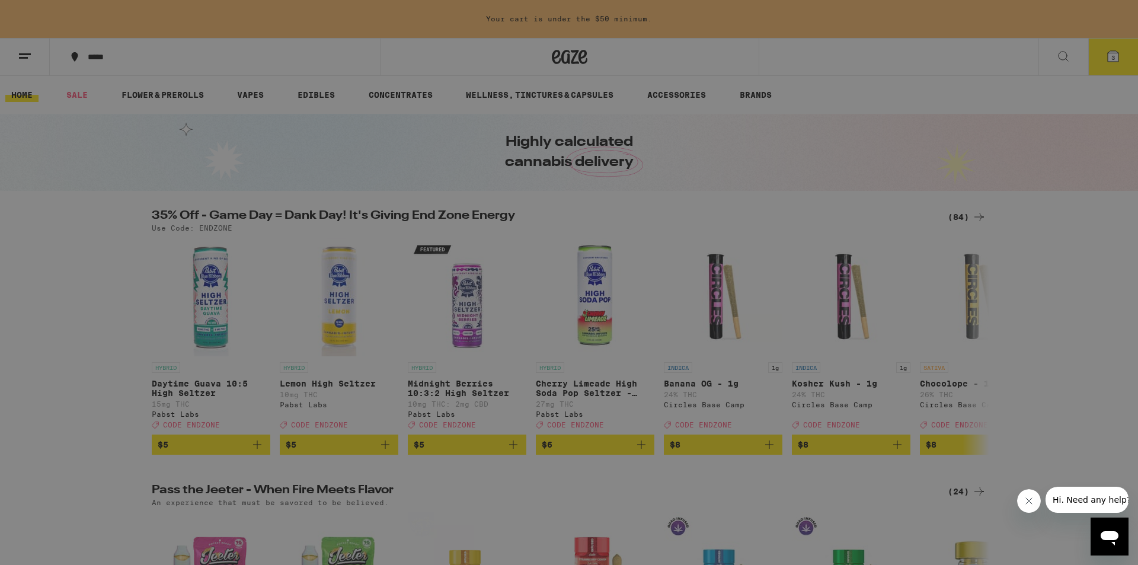
click at [99, 452] on link "Logout" at bounding box center [164, 447] width 208 height 14
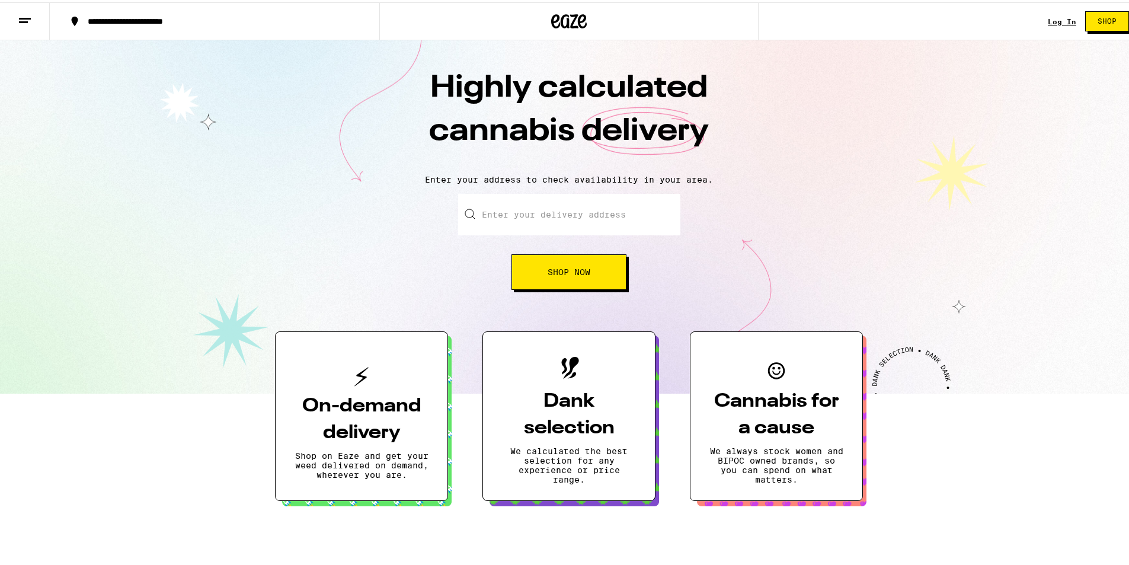
click at [574, 260] on button "Shop Now" at bounding box center [569, 270] width 115 height 36
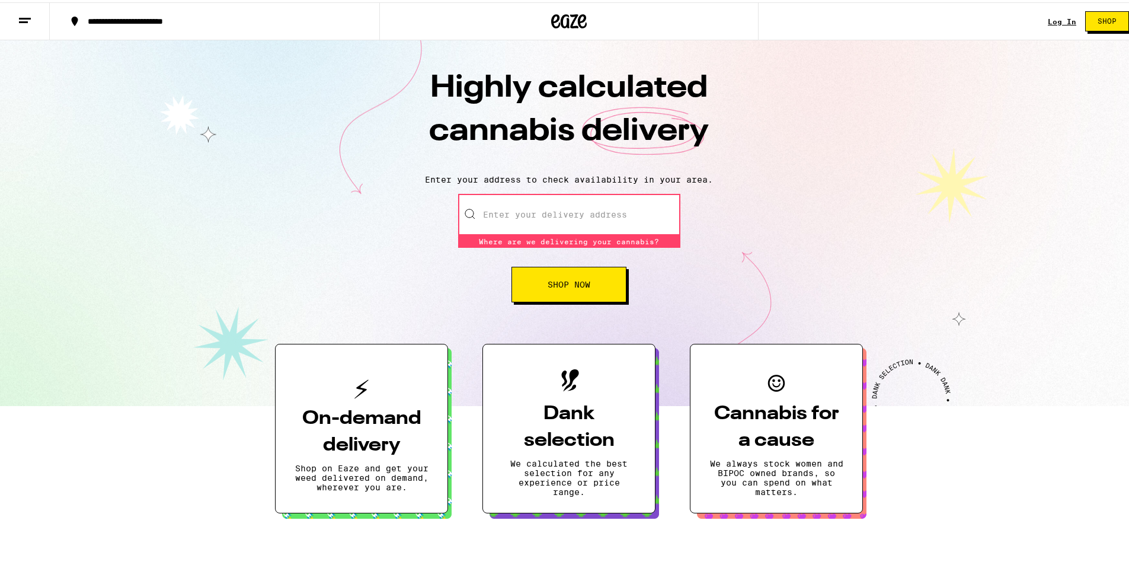
click at [1099, 18] on span "Shop" at bounding box center [1107, 18] width 19 height 7
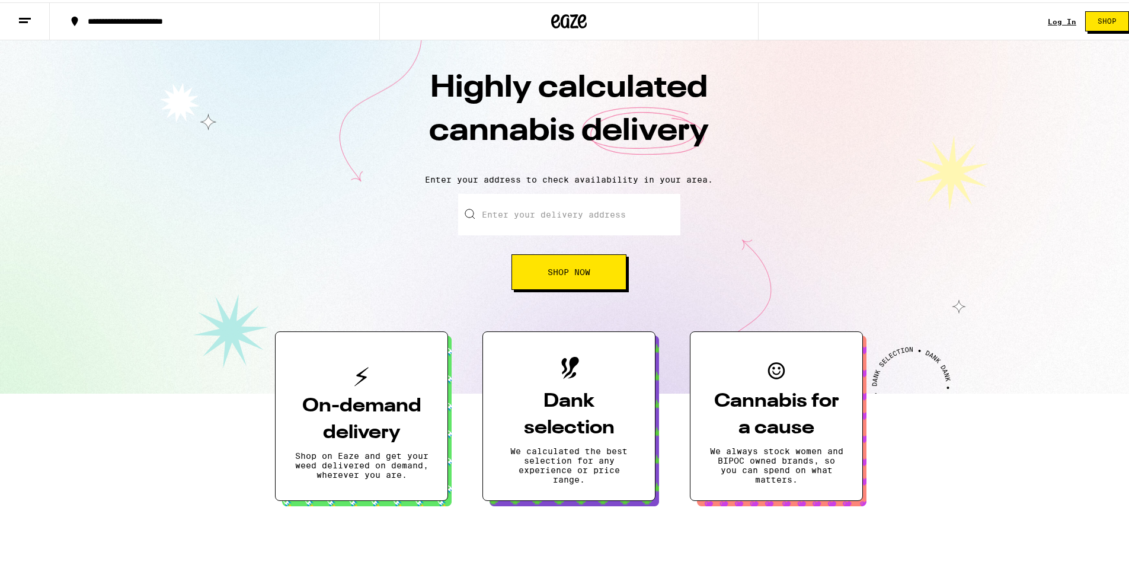
click at [1059, 19] on link "Log In" at bounding box center [1062, 19] width 28 height 8
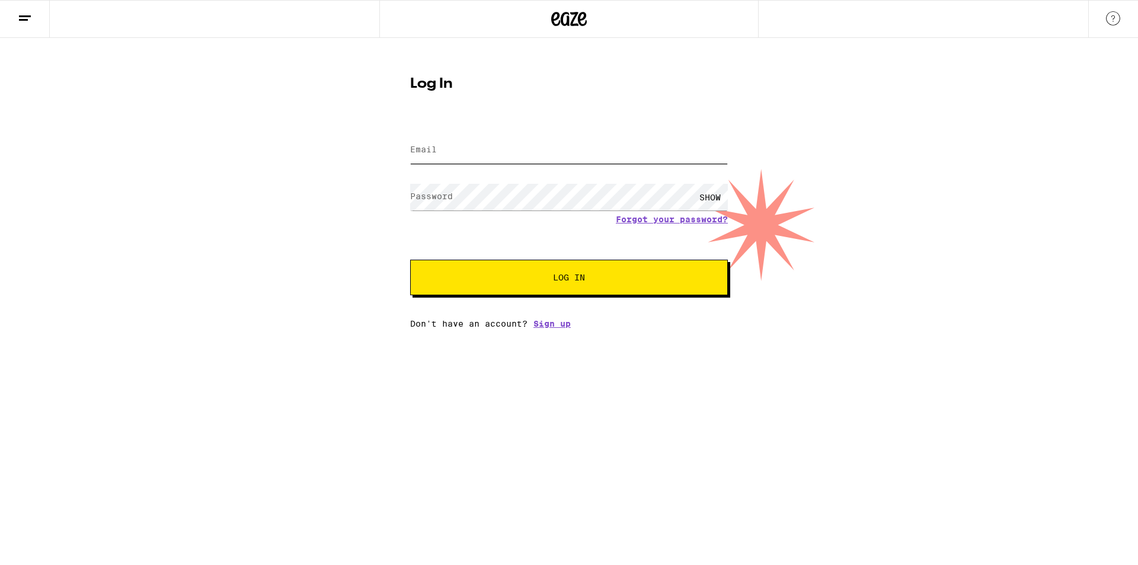
type input "[EMAIL_ADDRESS][DOMAIN_NAME]"
click at [537, 295] on button "Log In" at bounding box center [569, 278] width 318 height 36
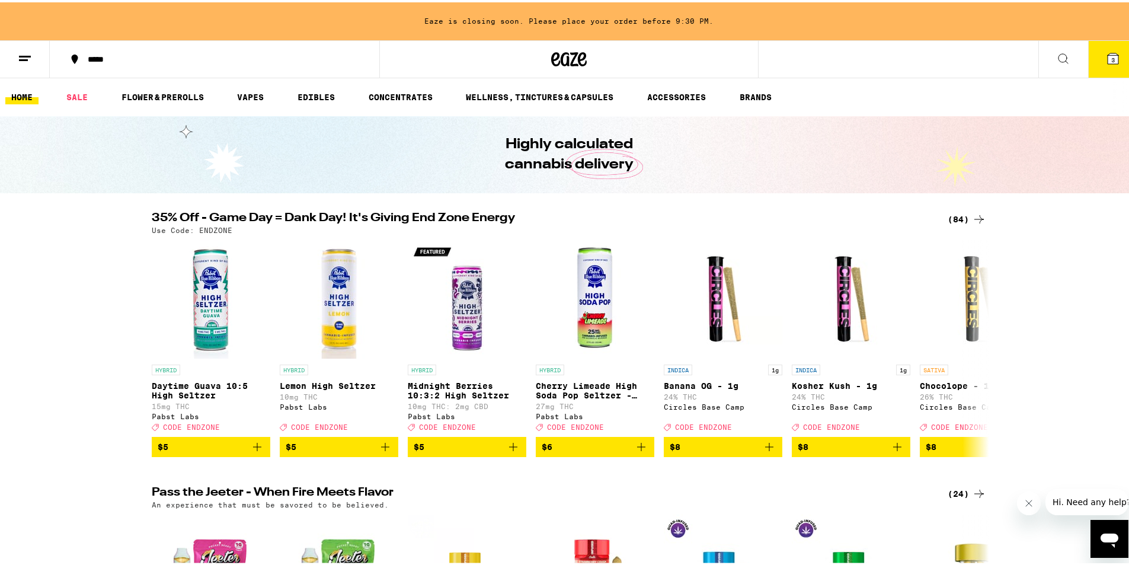
click at [1088, 61] on button "3" at bounding box center [1113, 57] width 50 height 37
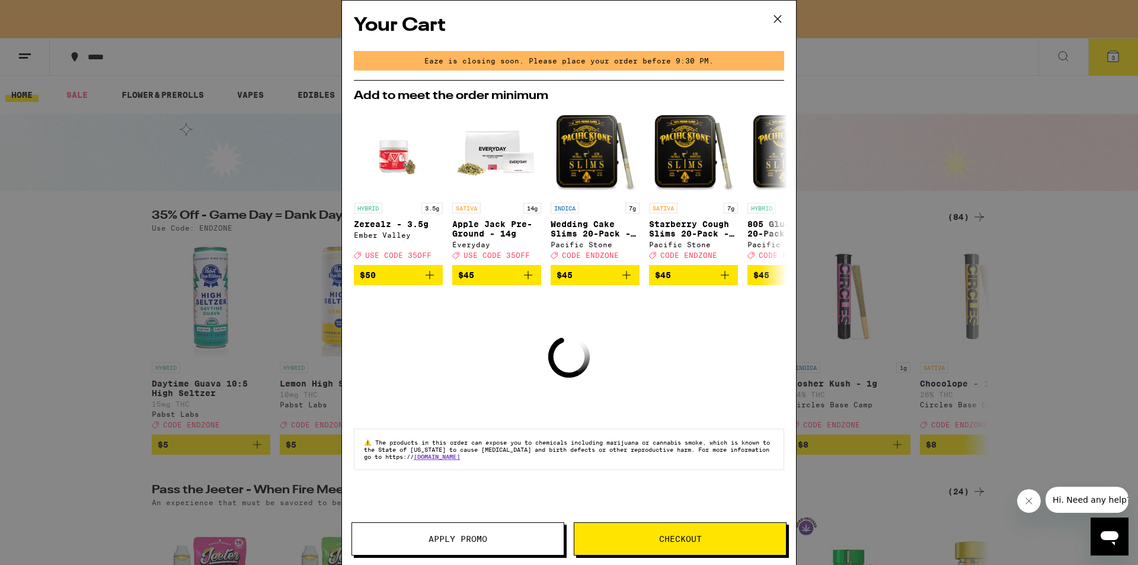
click at [656, 551] on button "Checkout" at bounding box center [680, 538] width 213 height 33
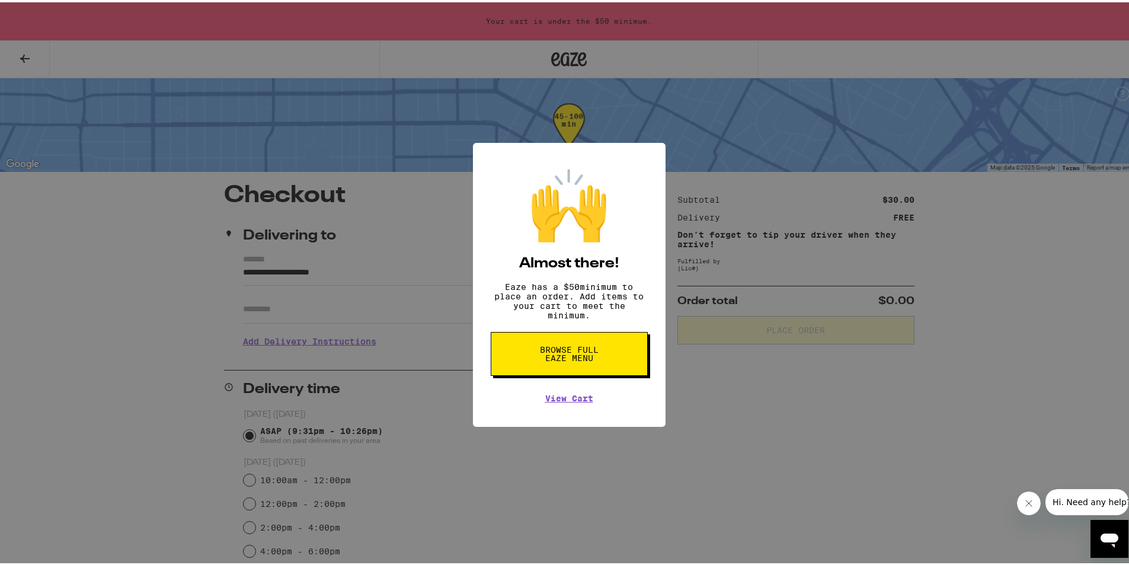
click at [413, 254] on div "🙌 Almost there! Eaze has a $ 50 minimum to place an order. Add items to your ca…" at bounding box center [569, 282] width 1138 height 565
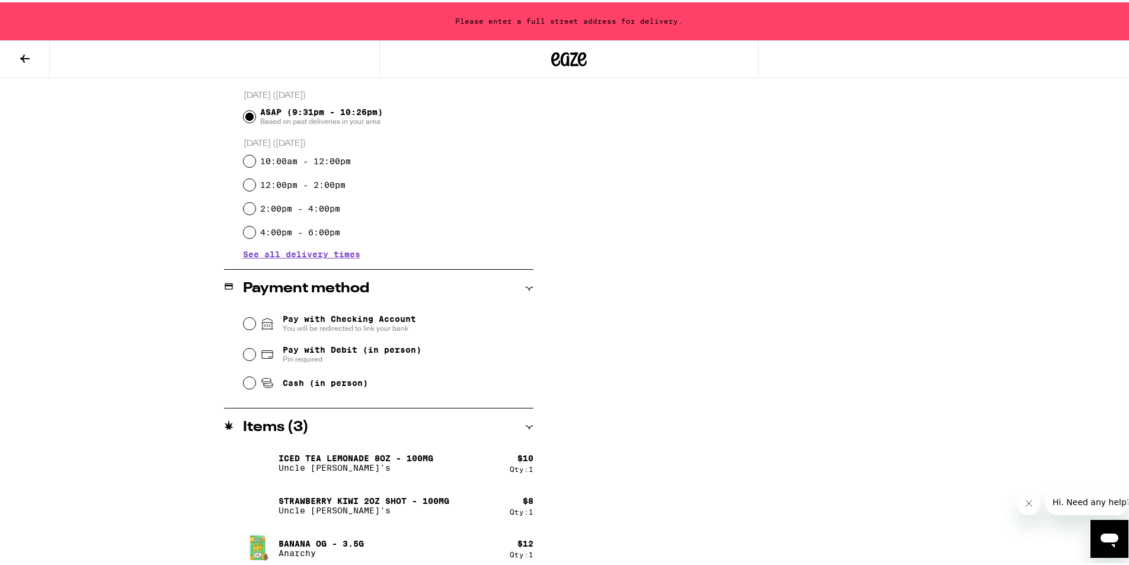
scroll to position [327, 0]
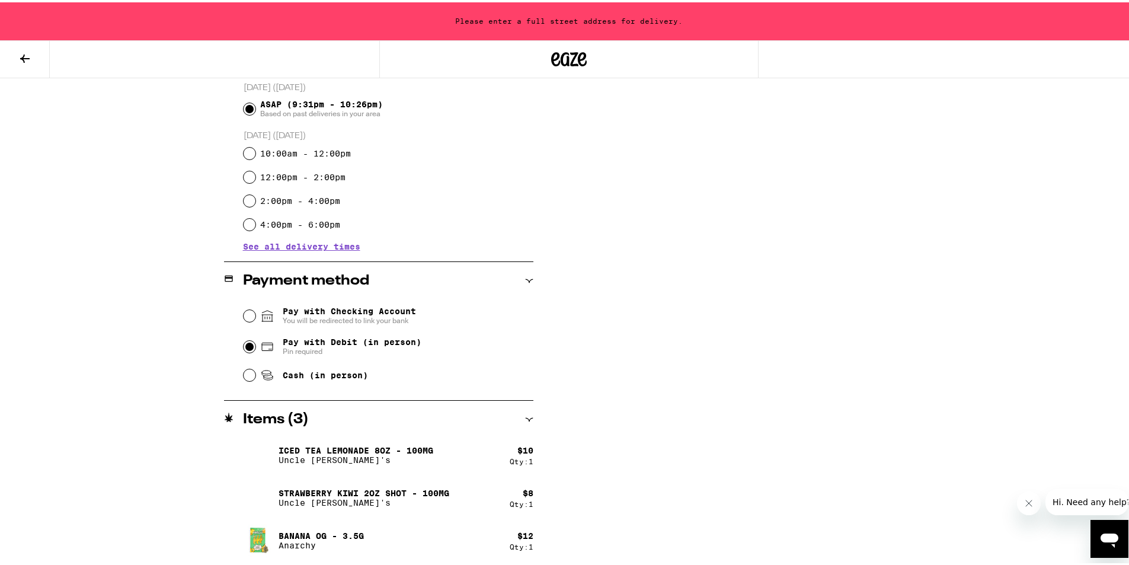
click at [244, 345] on input "Pay with Debit (in person) Pin required" at bounding box center [250, 344] width 12 height 12
click at [718, 348] on div "Subtotal $30.00 Delivery FREE Don't forget to tip your driver when they arrive!…" at bounding box center [796, 210] width 237 height 710
click at [244, 311] on input "Pay with Checking Account You will be redirected to link your bank" at bounding box center [250, 314] width 12 height 12
click at [245, 345] on input "Pay with Debit (in person) Pin required" at bounding box center [250, 344] width 12 height 12
click at [345, 315] on span "You will be redirected to link your bank" at bounding box center [349, 318] width 133 height 9
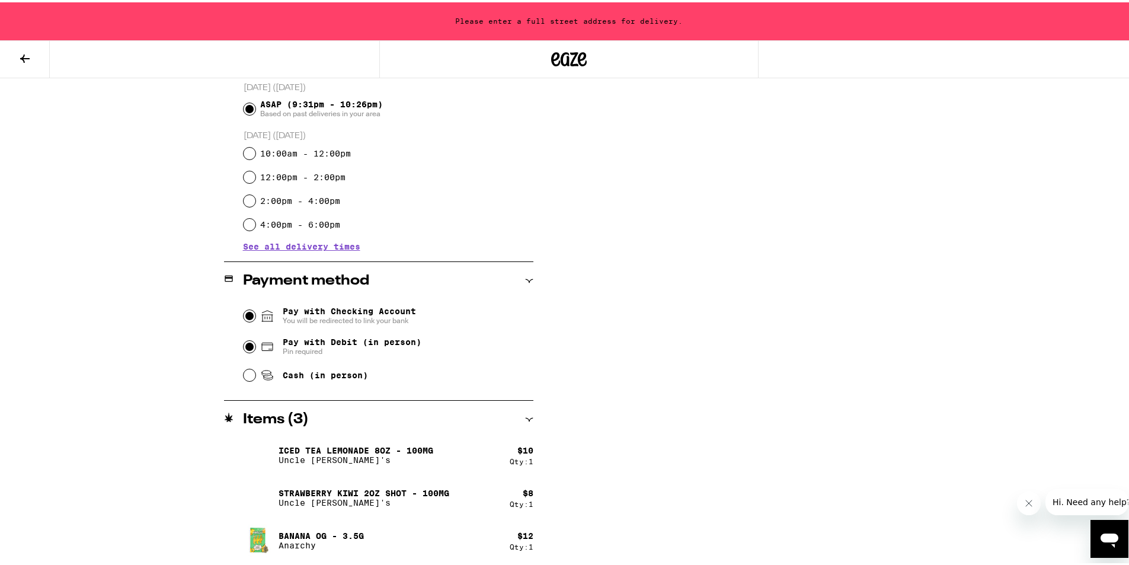
click at [256, 315] on input "Pay with Checking Account You will be redirected to link your bank" at bounding box center [250, 314] width 12 height 12
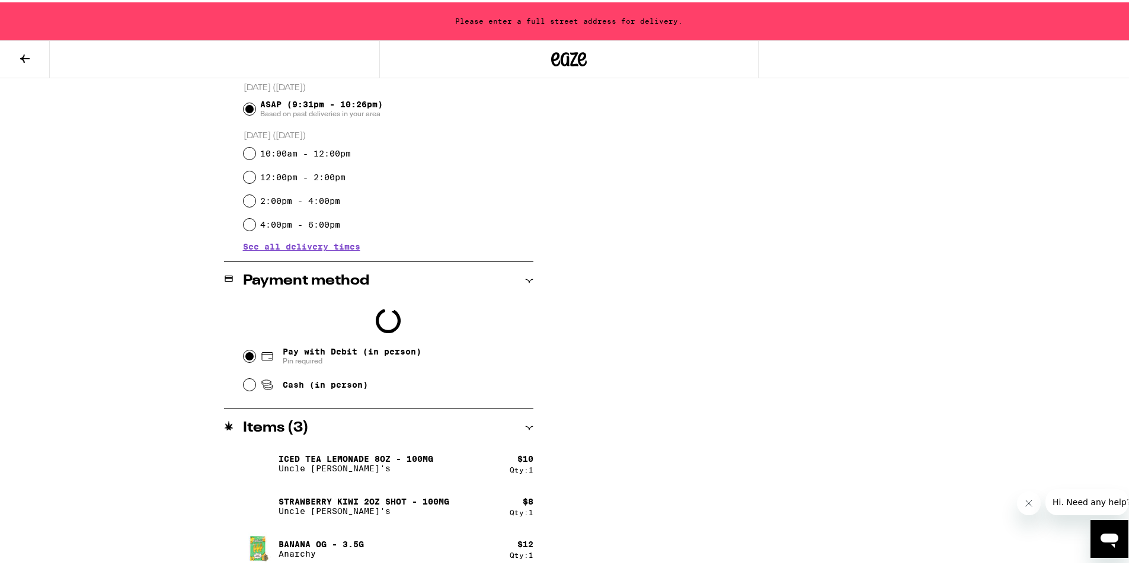
click at [320, 346] on span "Pay with Debit (in person)" at bounding box center [352, 348] width 139 height 9
click at [256, 348] on input "Pay with Debit (in person) Pin required" at bounding box center [250, 354] width 12 height 12
radio input "true"
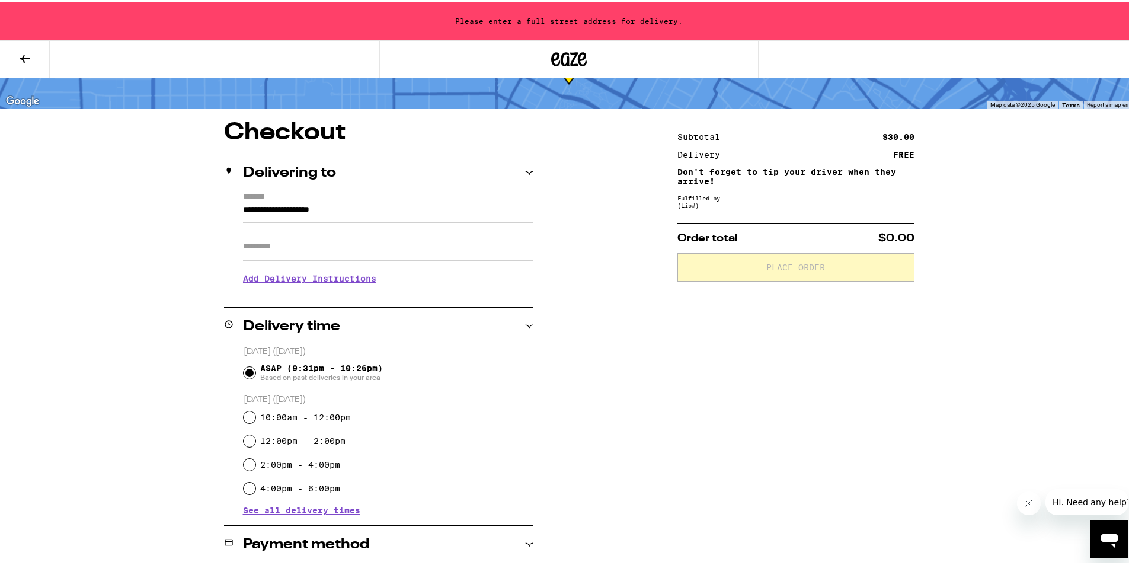
scroll to position [59, 0]
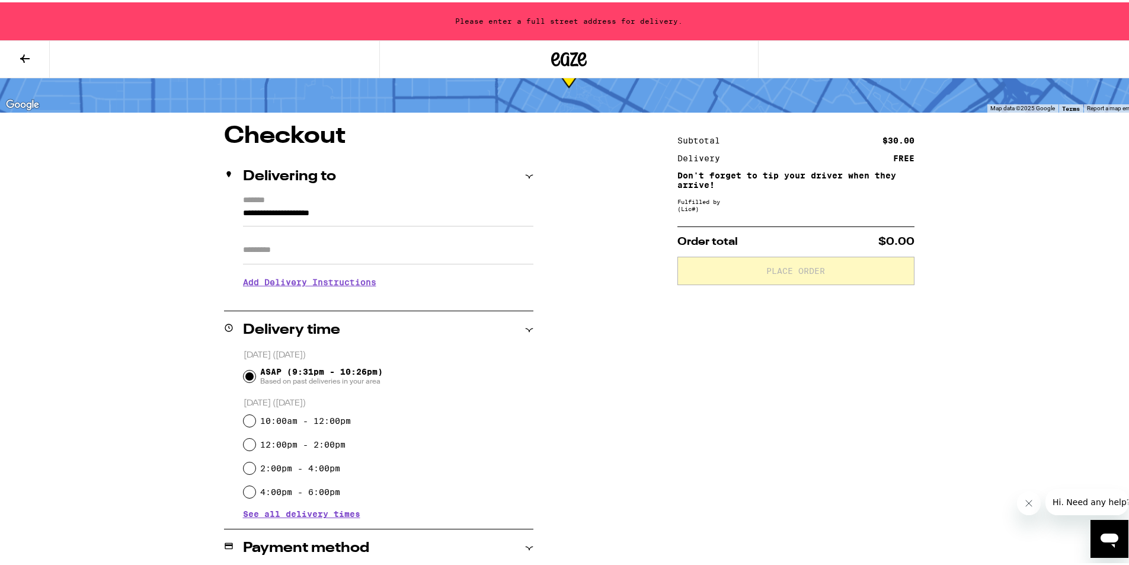
click at [342, 287] on h3 "Add Delivery Instructions" at bounding box center [388, 279] width 290 height 27
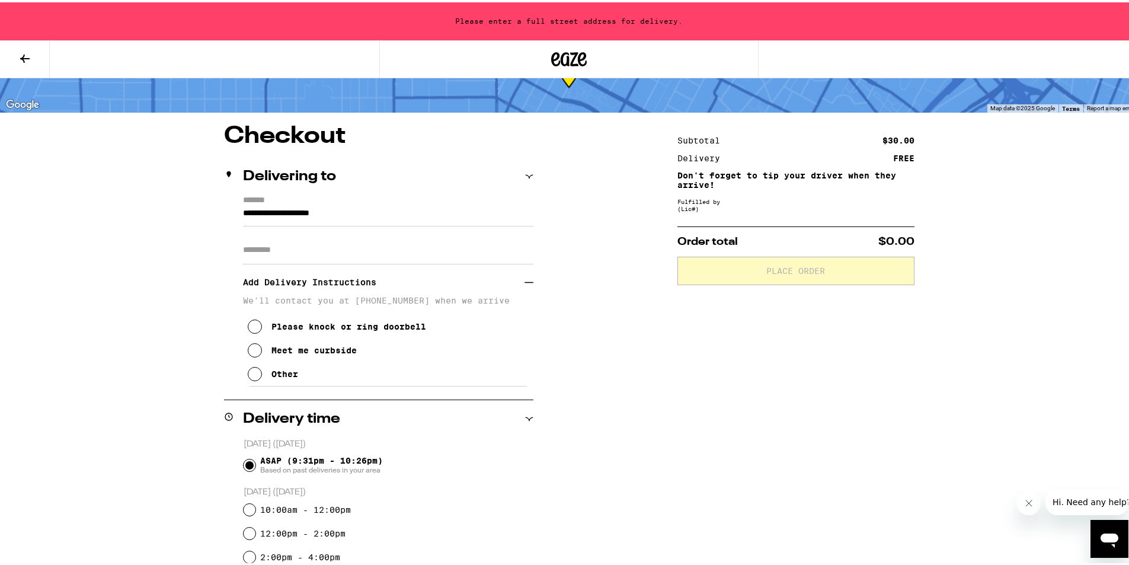
click at [316, 344] on button "Meet me curbside" at bounding box center [302, 348] width 109 height 24
click at [341, 251] on input "Apt/Suite" at bounding box center [388, 248] width 290 height 28
click at [350, 213] on input "**********" at bounding box center [388, 214] width 290 height 20
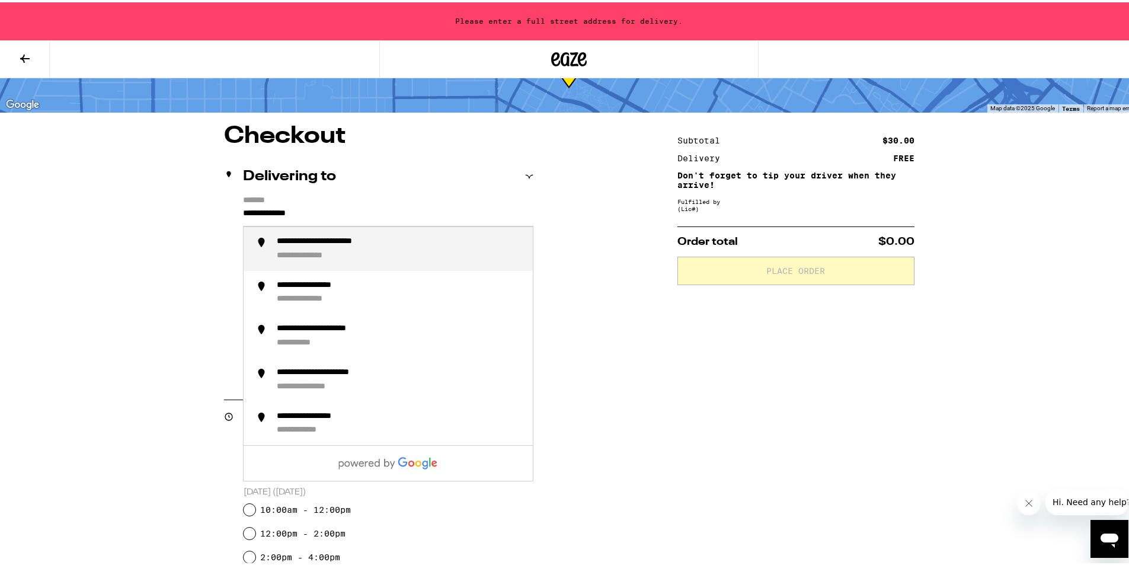
click at [381, 244] on div "**********" at bounding box center [344, 239] width 134 height 11
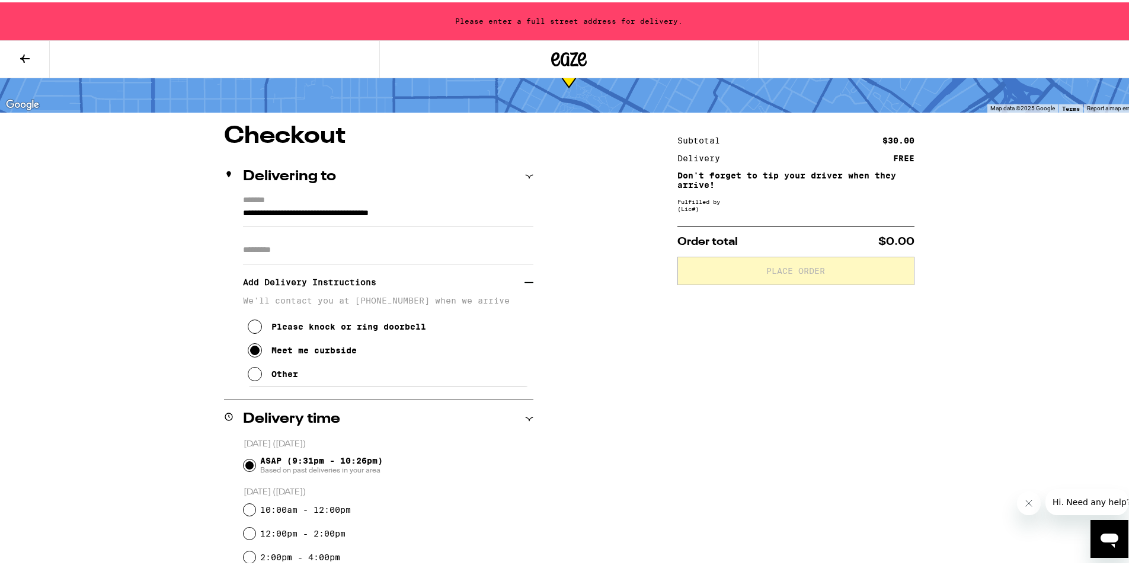
type input "**********"
click at [379, 253] on input "Apt/Suite" at bounding box center [388, 248] width 290 height 28
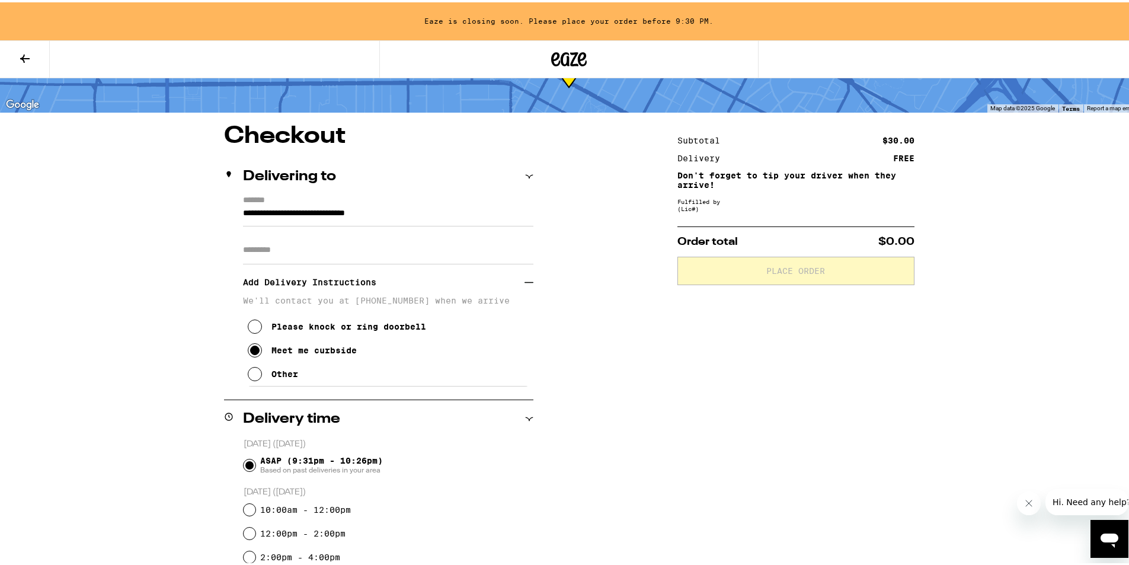
click at [224, 351] on div "**********" at bounding box center [378, 288] width 309 height 191
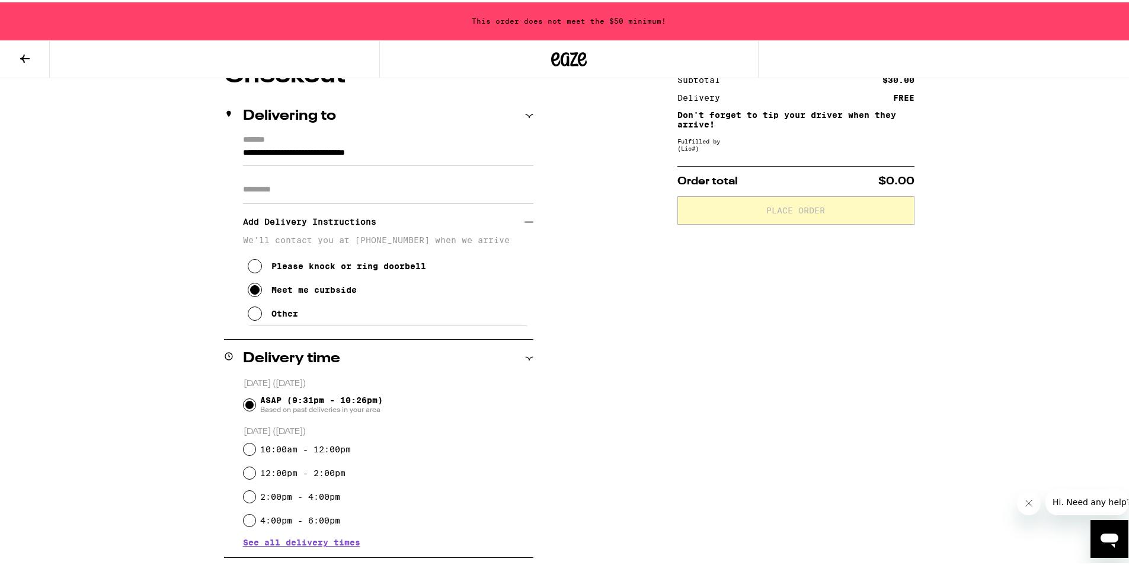
scroll to position [119, 0]
click at [330, 314] on div "Please knock or ring doorbell Meet me curbside Other" at bounding box center [388, 284] width 290 height 81
click at [272, 317] on div "Other" at bounding box center [285, 312] width 27 height 9
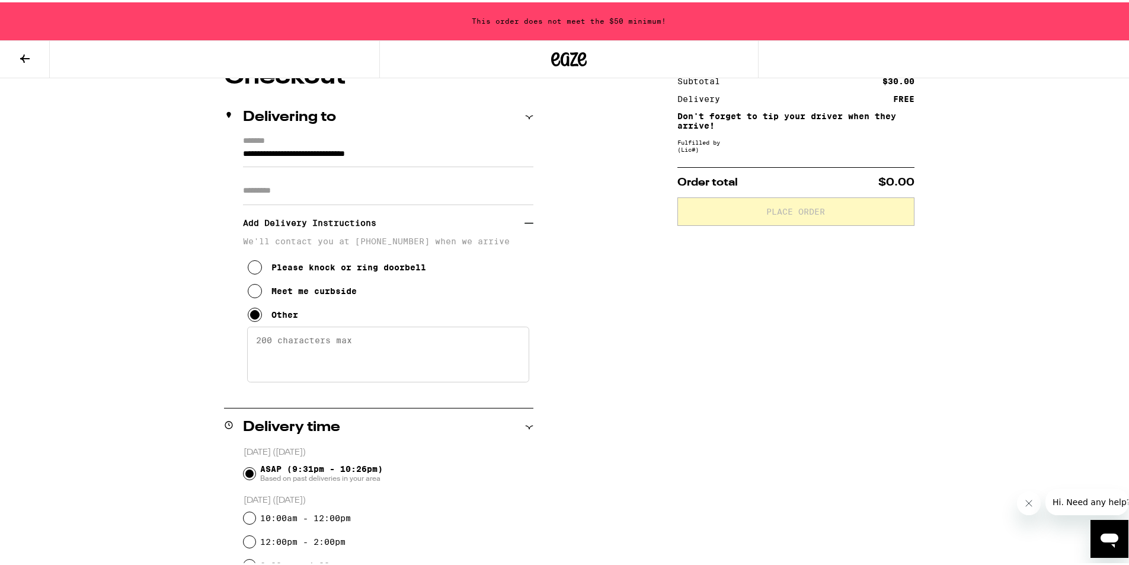
click at [377, 380] on textarea "Enter any other delivery instructions you want driver to know" at bounding box center [388, 352] width 282 height 56
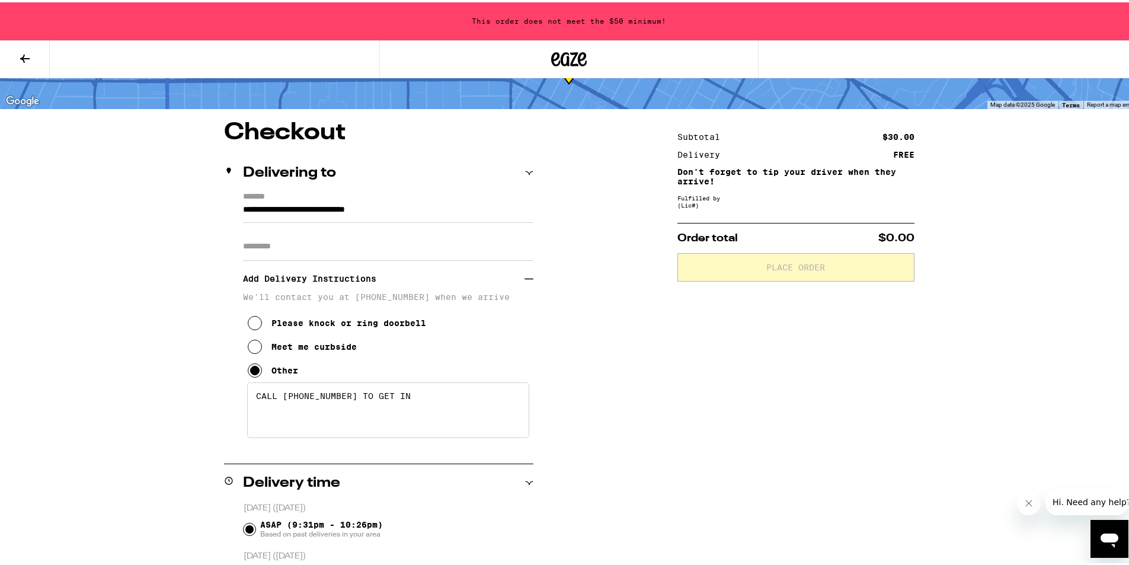
scroll to position [0, 0]
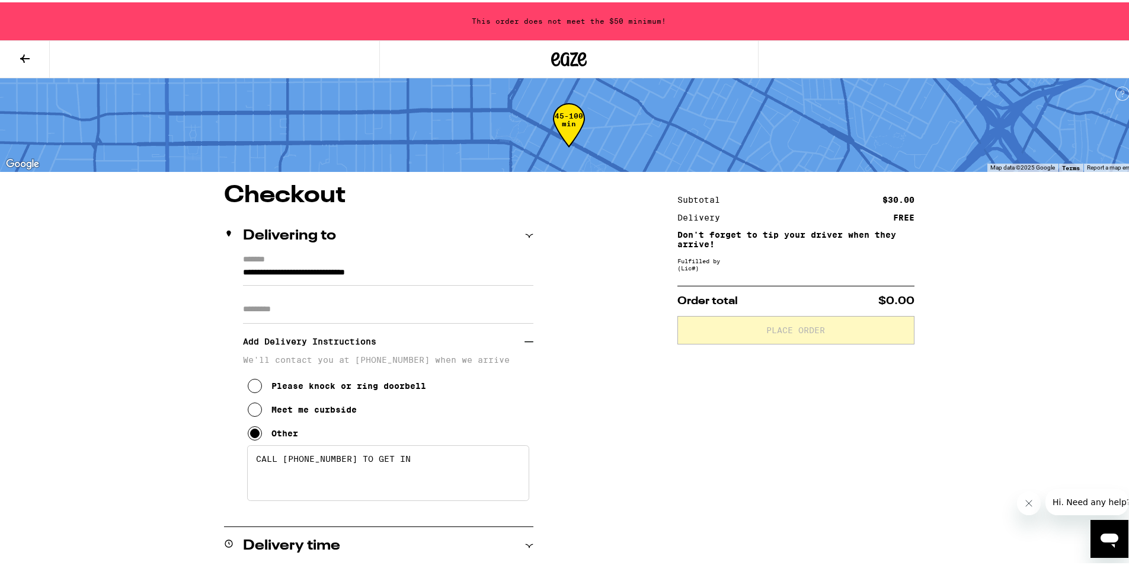
type textarea "CALL [PHONE_NUMBER] TO GET IN"
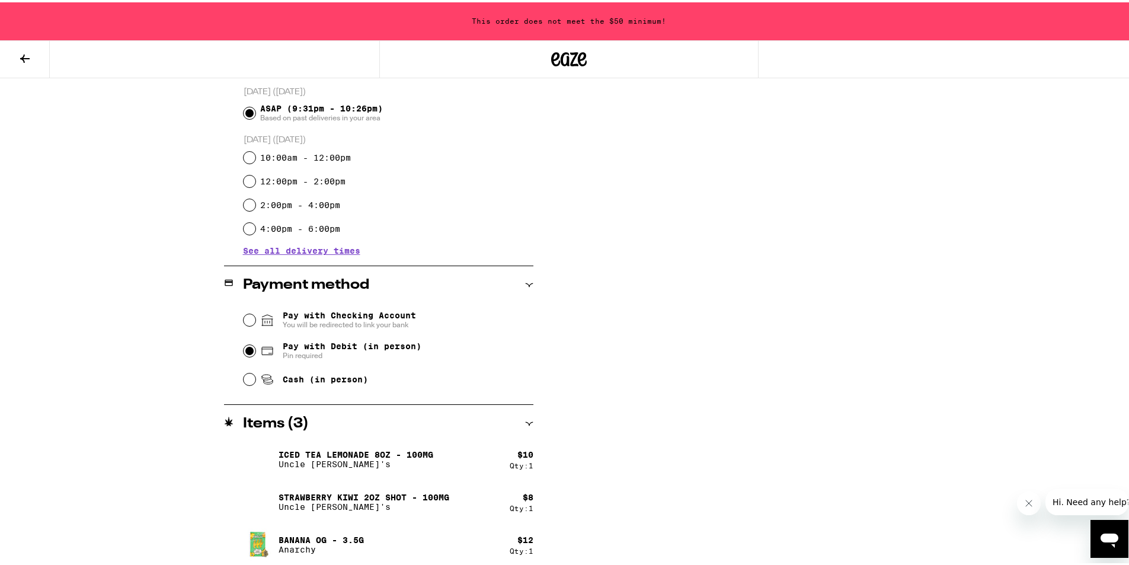
scroll to position [483, 0]
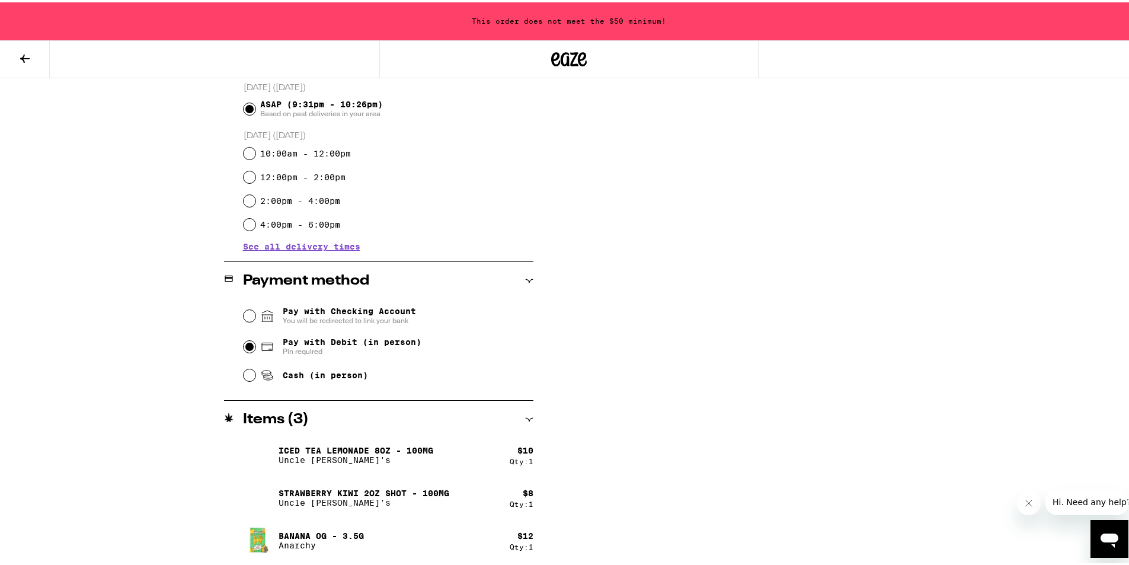
click at [721, 388] on div "Subtotal $30.00 Delivery FREE Don't forget to tip your driver when they arrive!…" at bounding box center [796, 131] width 237 height 867
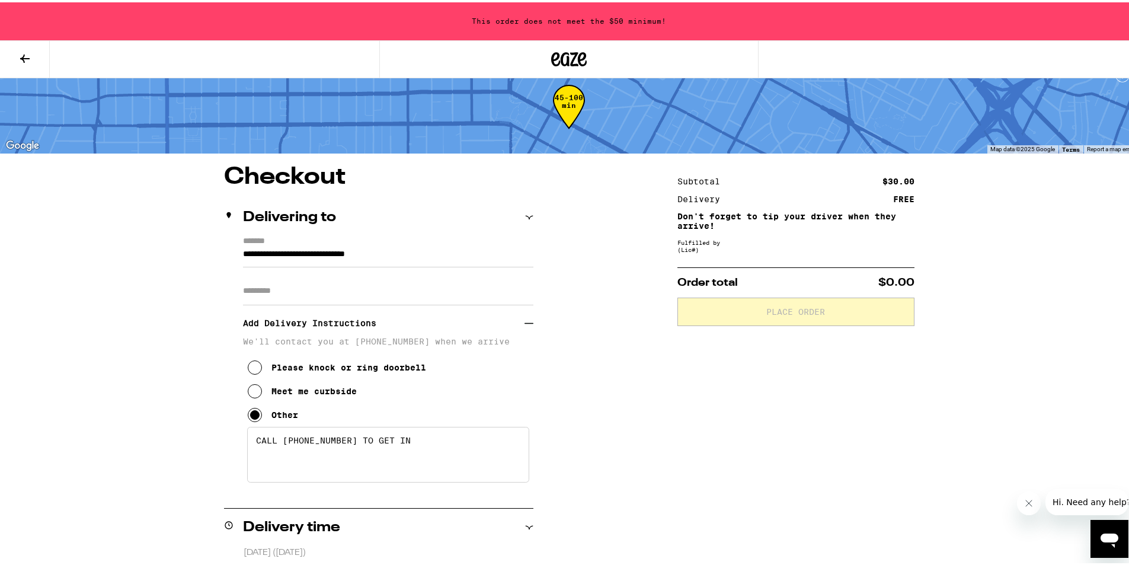
scroll to position [9, 0]
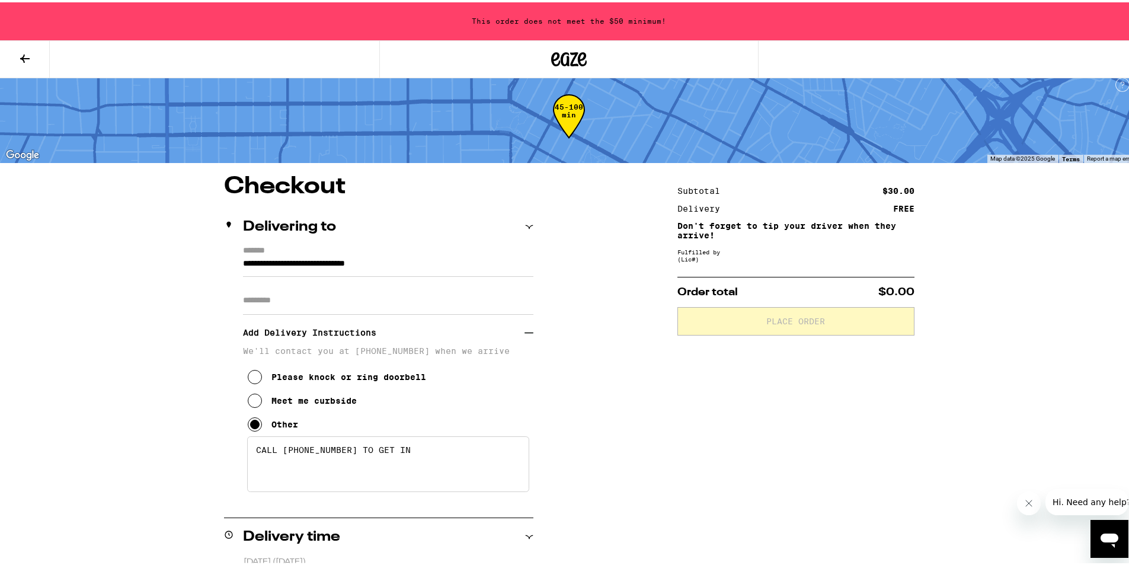
click at [31, 64] on button at bounding box center [25, 57] width 50 height 37
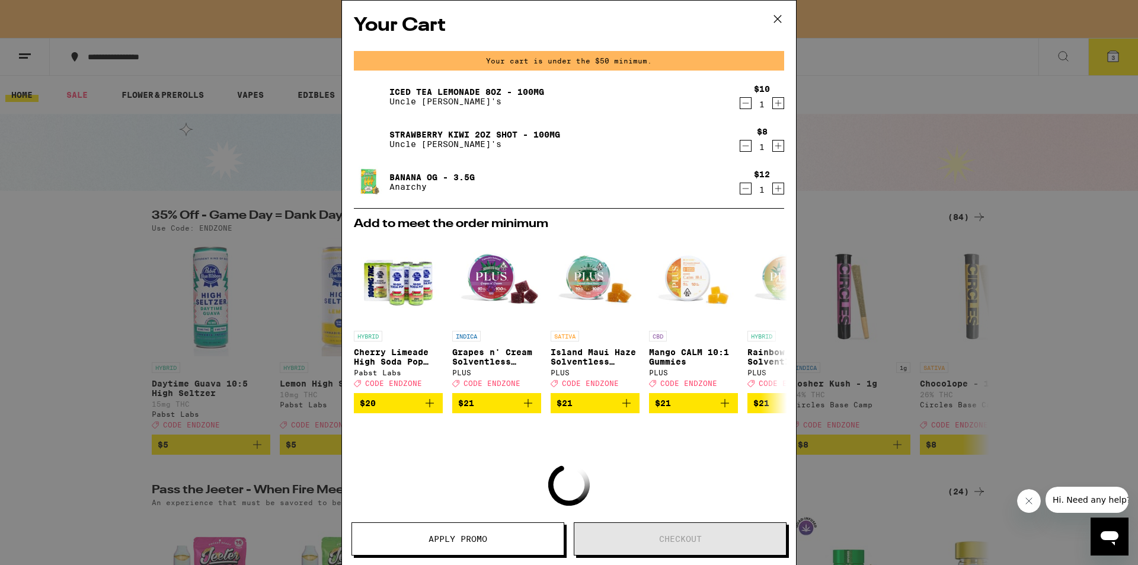
click at [270, 240] on div "Your Cart Your cart is under the $50 minimum. Iced Tea Lemonade 8oz - 100mg Unc…" at bounding box center [569, 282] width 1138 height 565
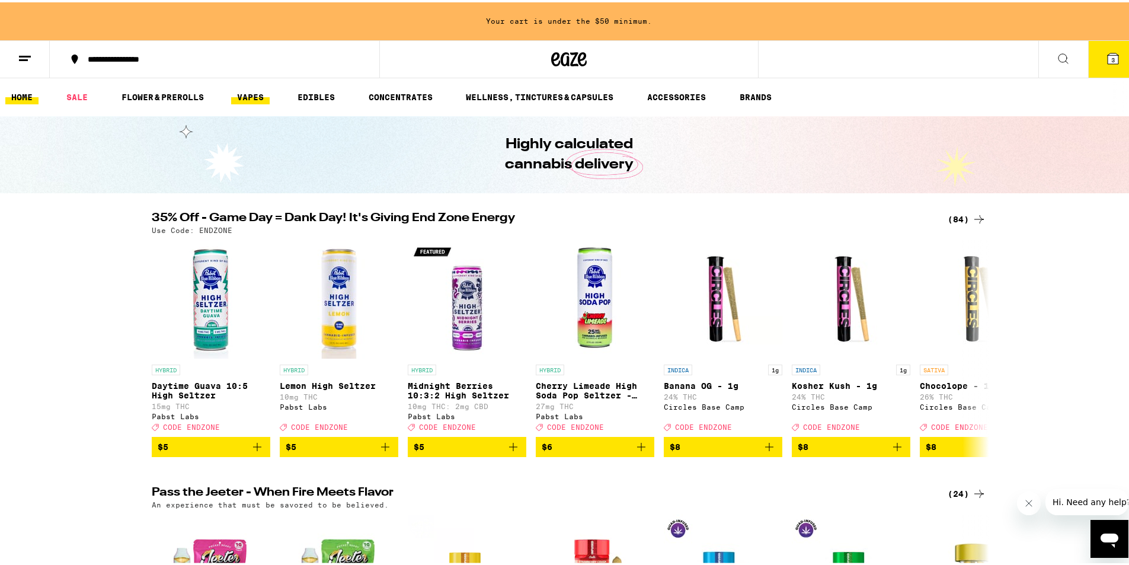
click at [243, 95] on link "VAPES" at bounding box center [250, 95] width 39 height 14
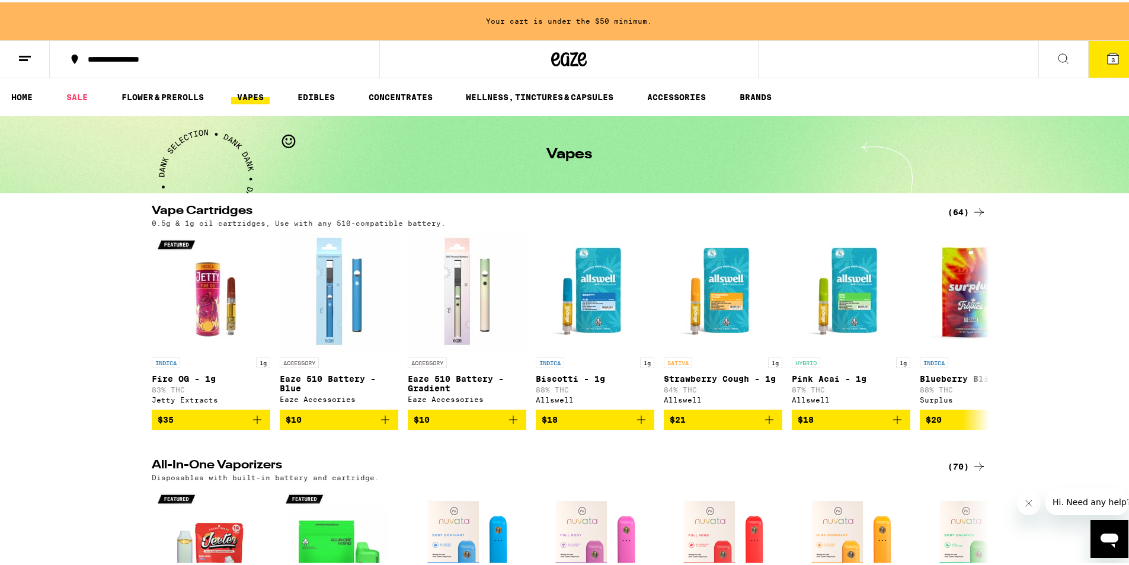
click at [948, 206] on div "(64)" at bounding box center [967, 210] width 39 height 14
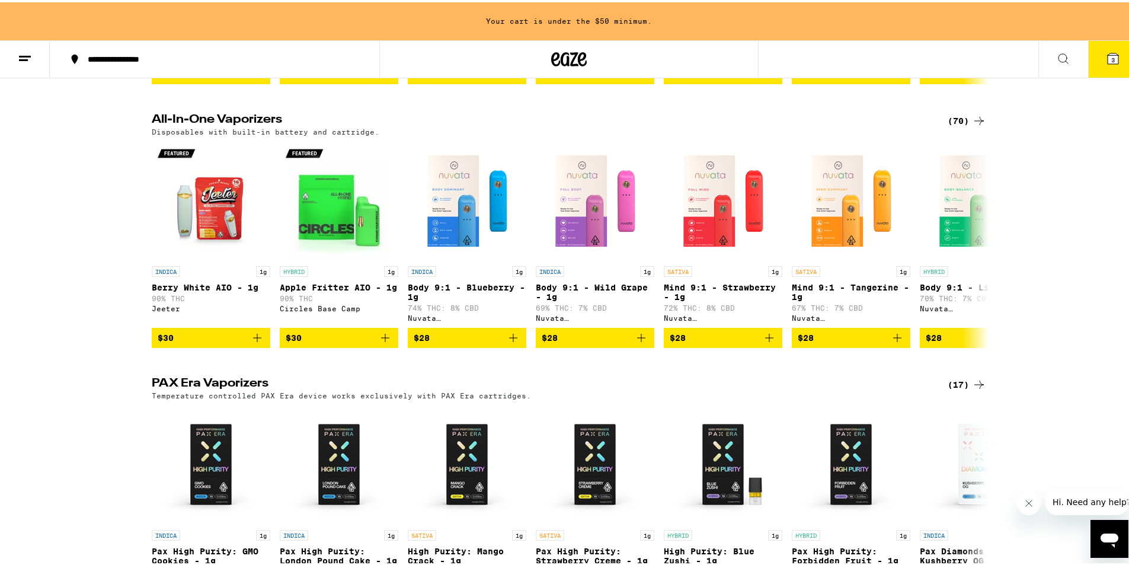
scroll to position [356, 0]
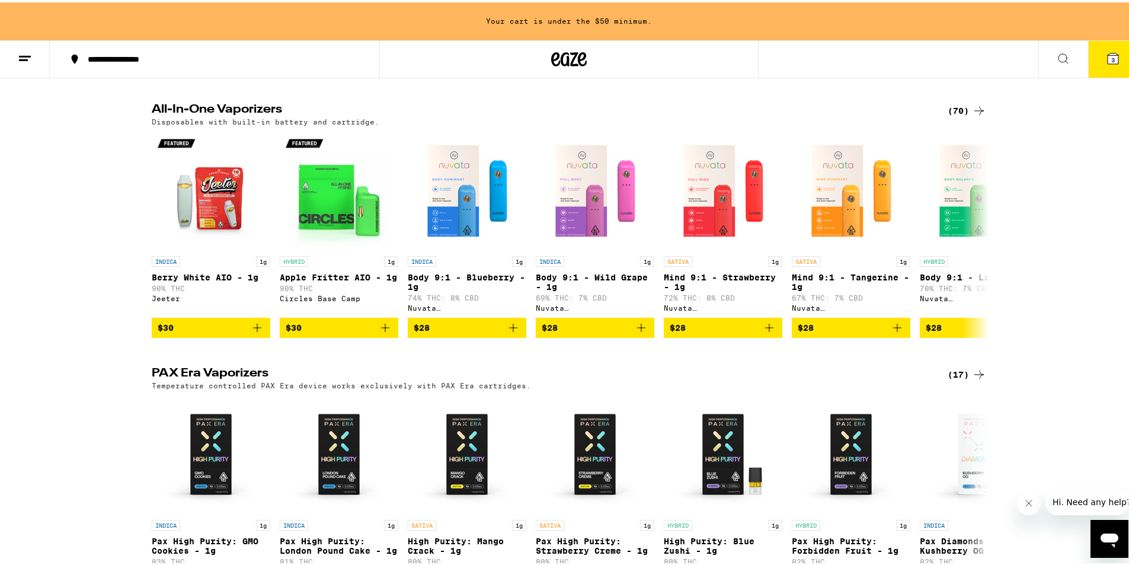
click at [948, 115] on div "(70)" at bounding box center [967, 108] width 39 height 14
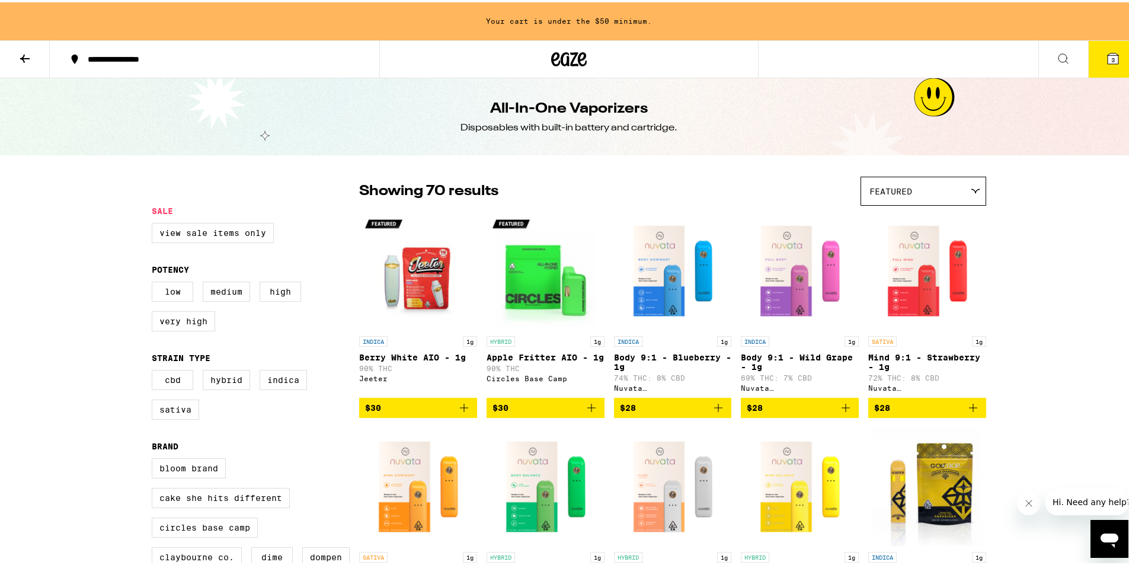
click at [877, 194] on div "Featured" at bounding box center [923, 189] width 124 height 28
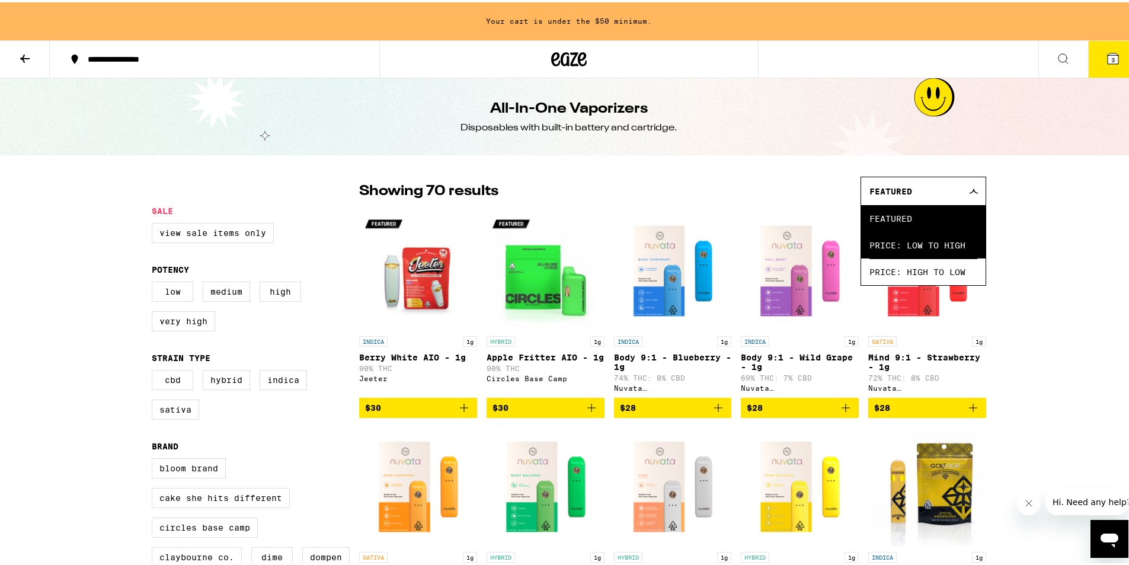
click at [884, 249] on span "Price: Low to High" at bounding box center [924, 242] width 108 height 27
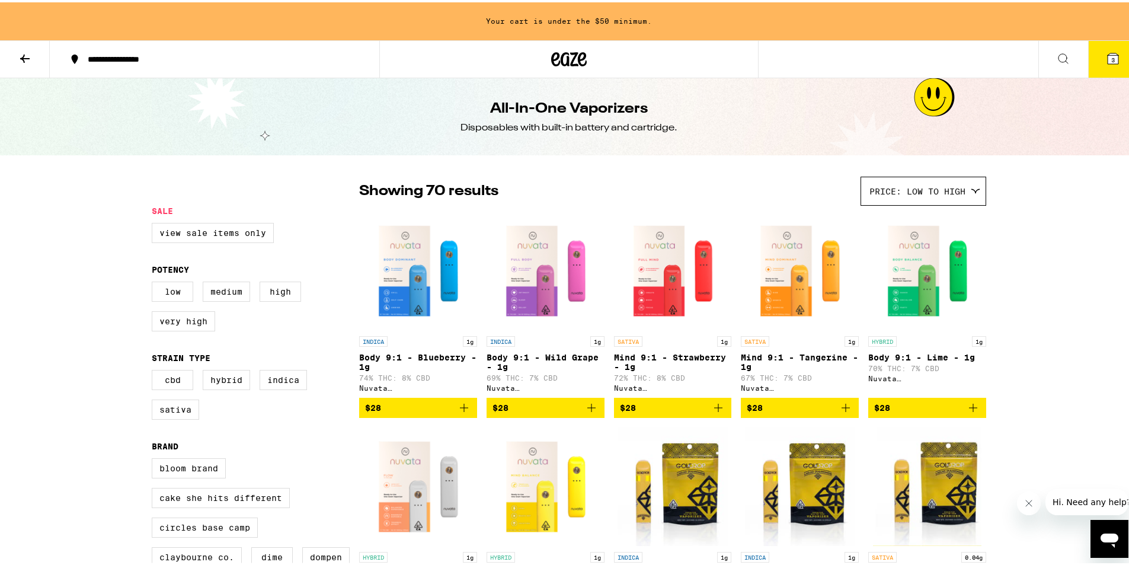
click at [561, 403] on button "$28" at bounding box center [546, 405] width 118 height 20
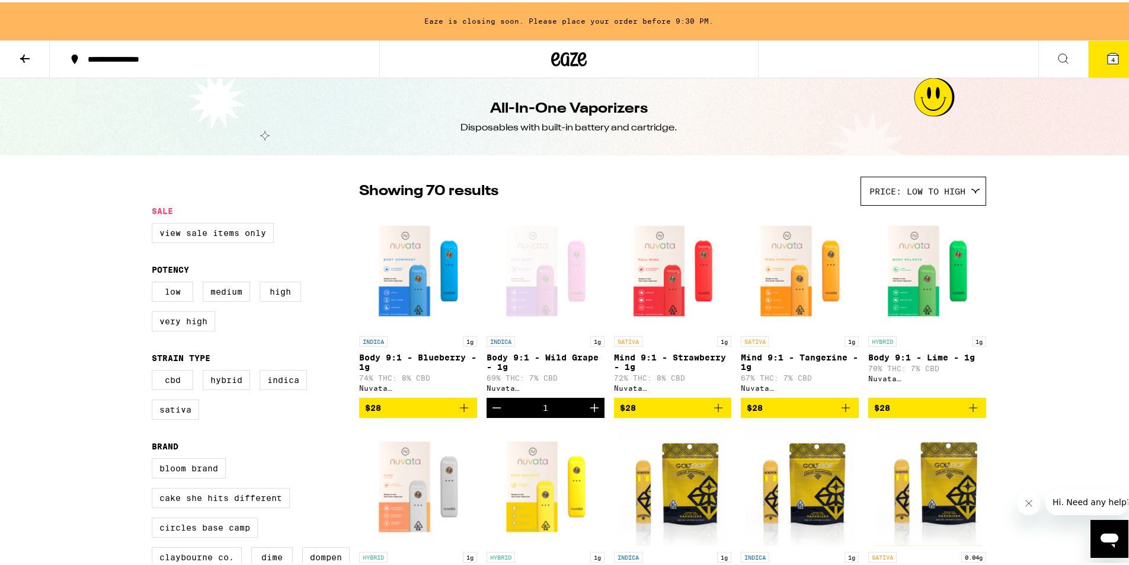
click at [1110, 47] on button "4" at bounding box center [1113, 57] width 50 height 37
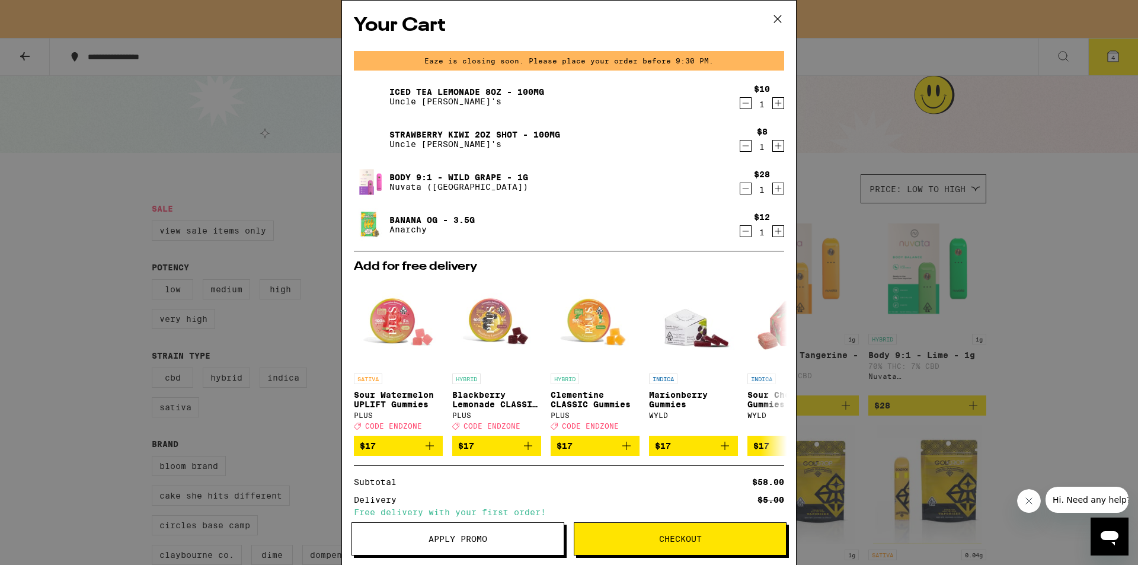
click at [647, 526] on button "Checkout" at bounding box center [680, 538] width 213 height 33
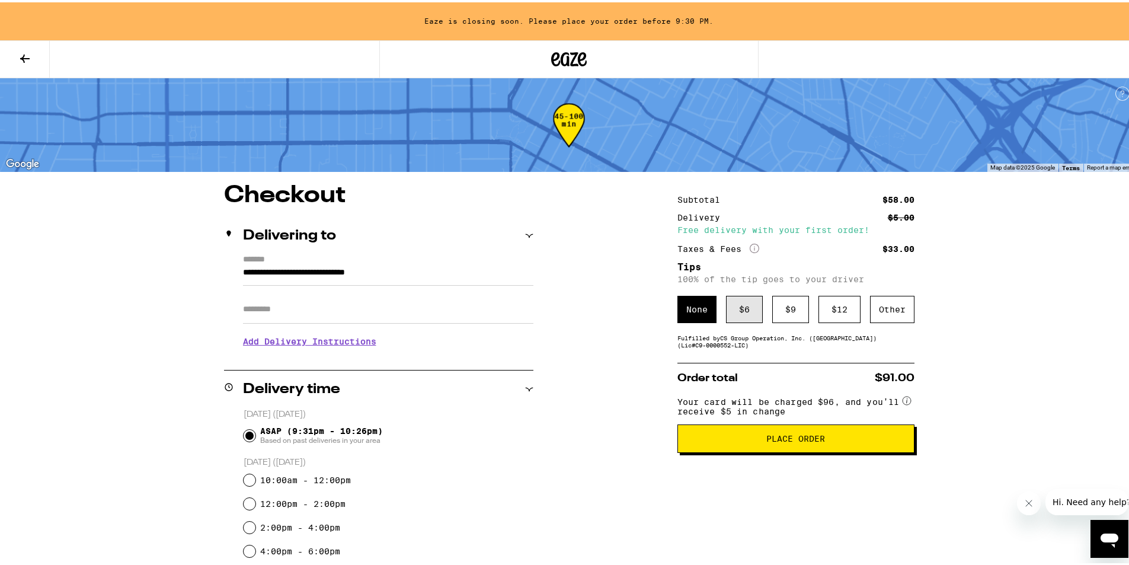
click at [729, 296] on div "$ 6" at bounding box center [744, 306] width 37 height 27
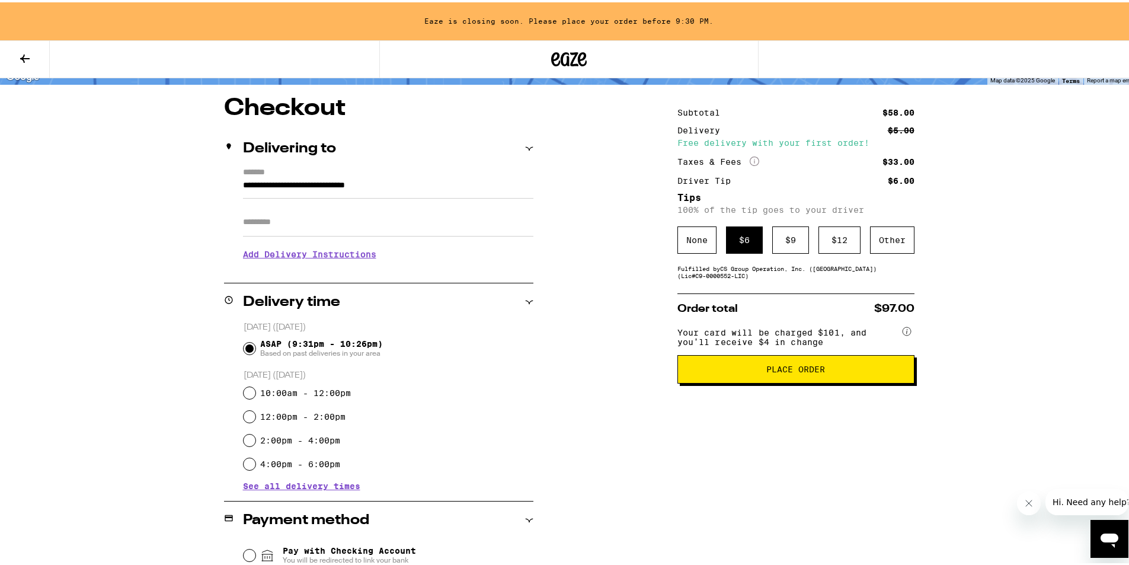
scroll to position [73, 0]
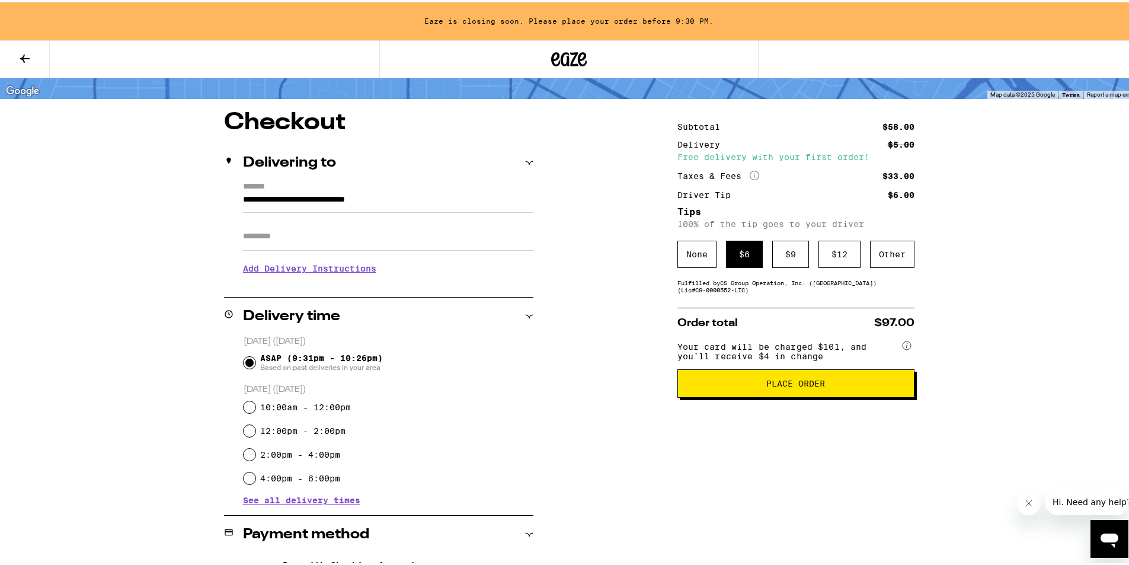
click at [826, 385] on span "Place Order" at bounding box center [796, 381] width 217 height 8
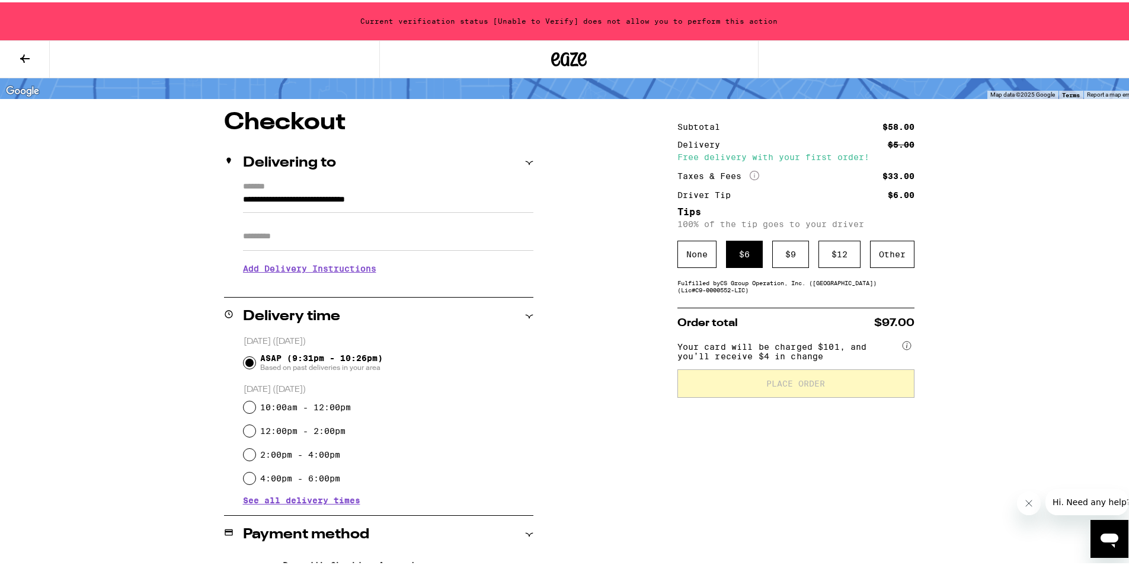
click at [27, 72] on button at bounding box center [25, 57] width 50 height 37
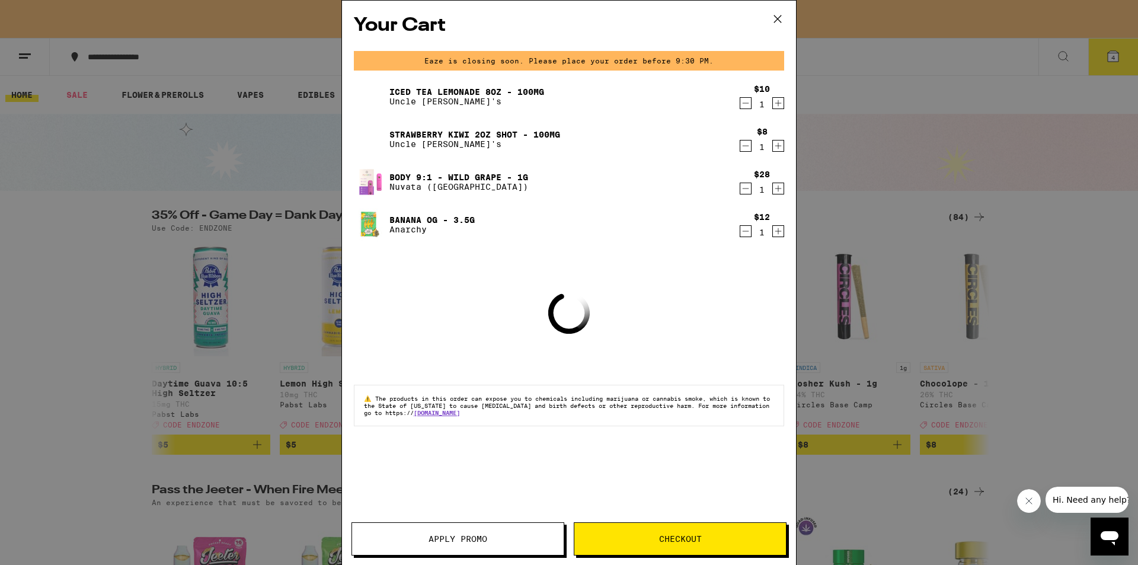
click at [975, 103] on div "Your Cart Eaze is closing soon. Please place your order before 9:30 PM. Iced Te…" at bounding box center [569, 282] width 1138 height 565
click at [978, 88] on div "Your Cart Eaze is closing soon. Please place your order before 9:30 PM. Iced Te…" at bounding box center [569, 282] width 1138 height 565
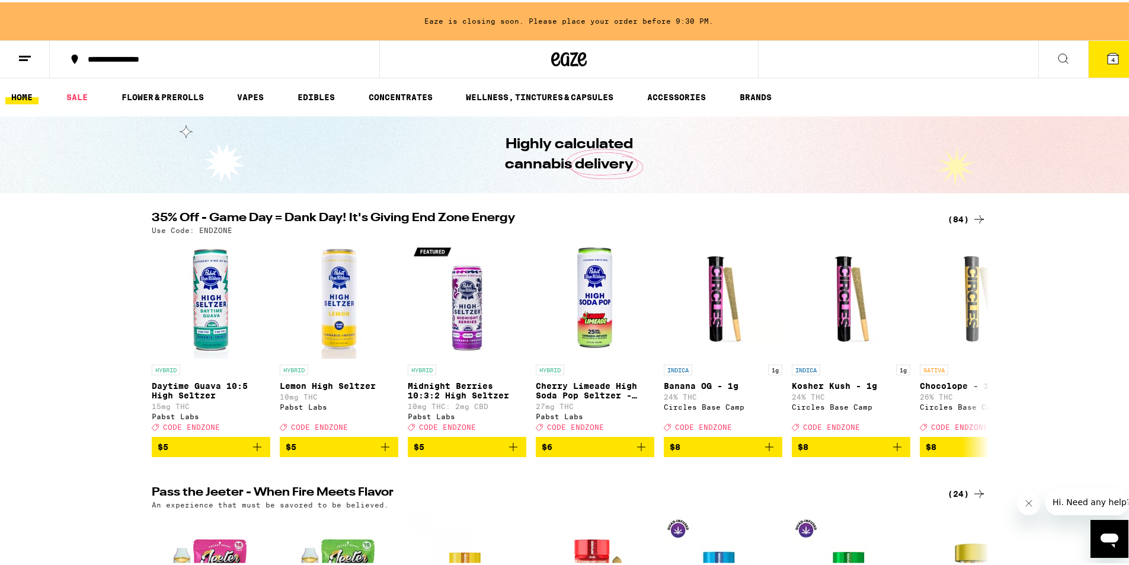
click at [31, 61] on icon at bounding box center [25, 56] width 14 height 14
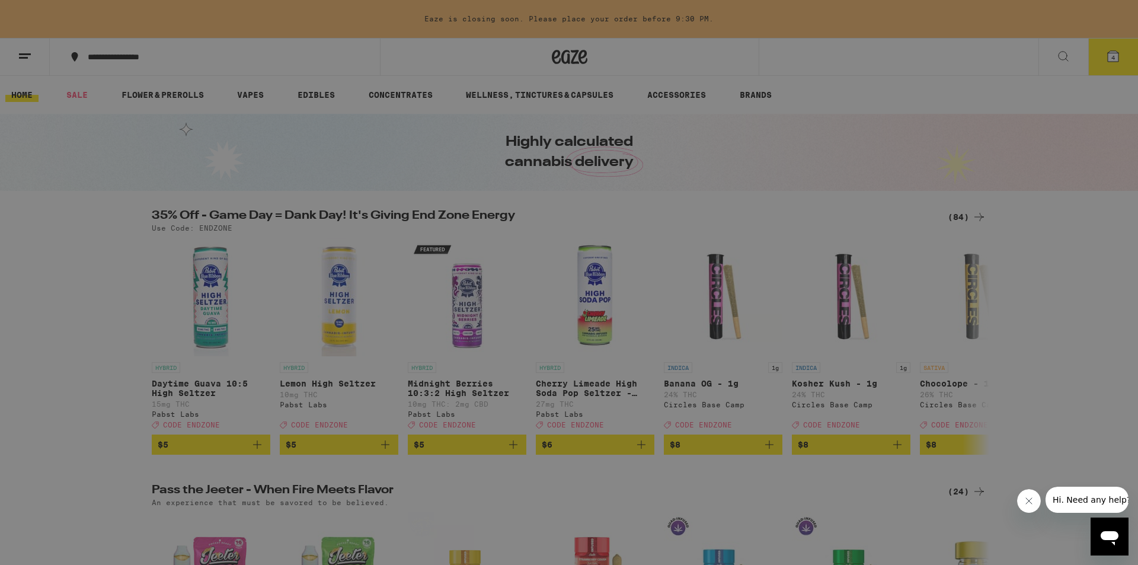
drag, startPoint x: 130, startPoint y: 452, endPoint x: 131, endPoint y: 430, distance: 21.9
click at [130, 452] on link "Logout" at bounding box center [164, 447] width 208 height 14
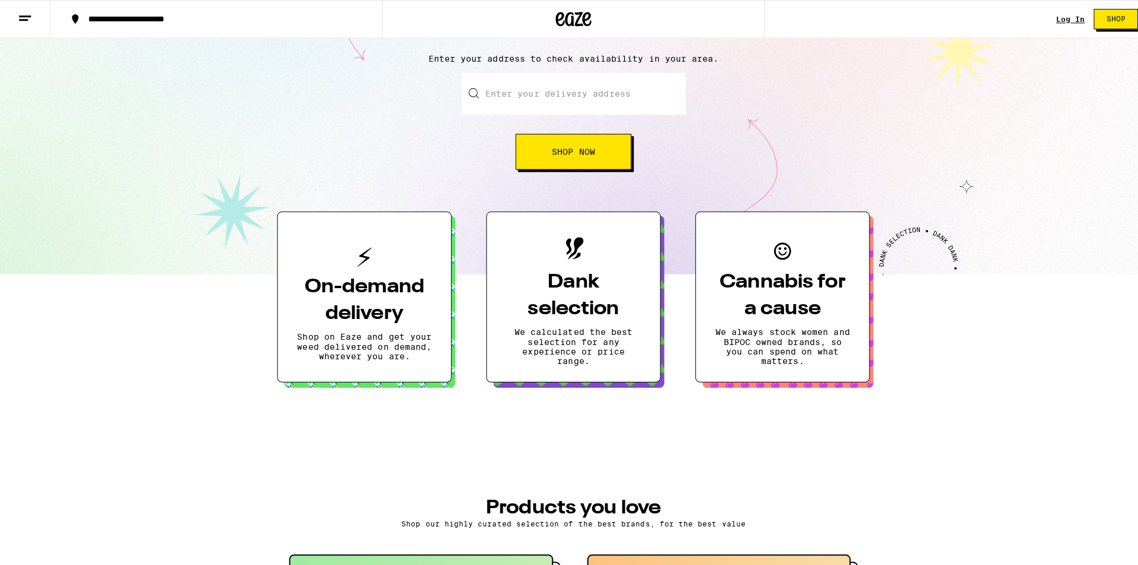
scroll to position [119, 0]
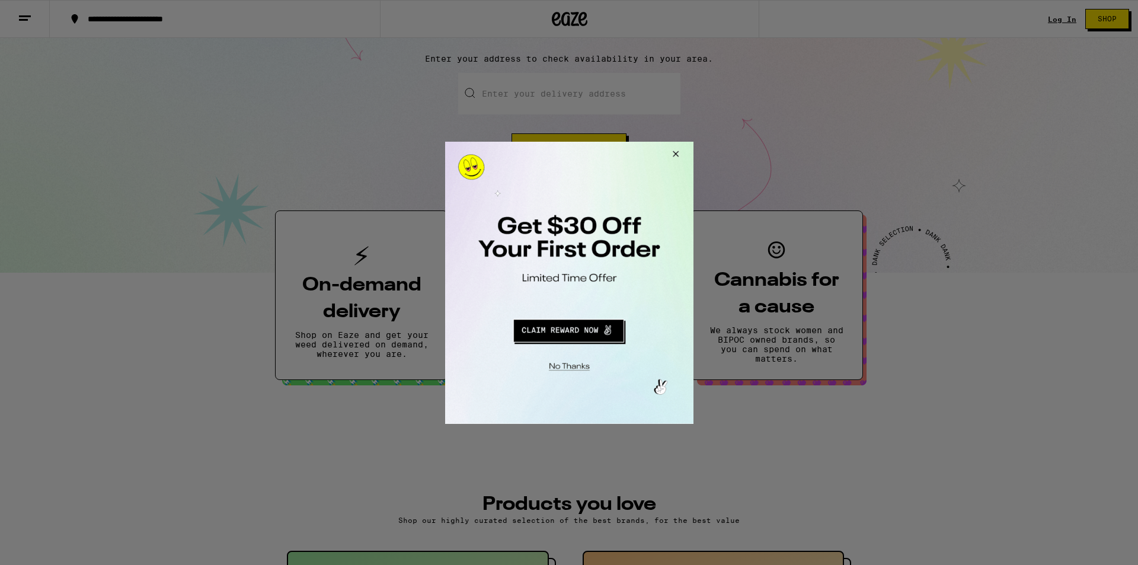
click at [37, 23] on div at bounding box center [569, 282] width 1138 height 565
click at [33, 25] on div at bounding box center [569, 282] width 1138 height 565
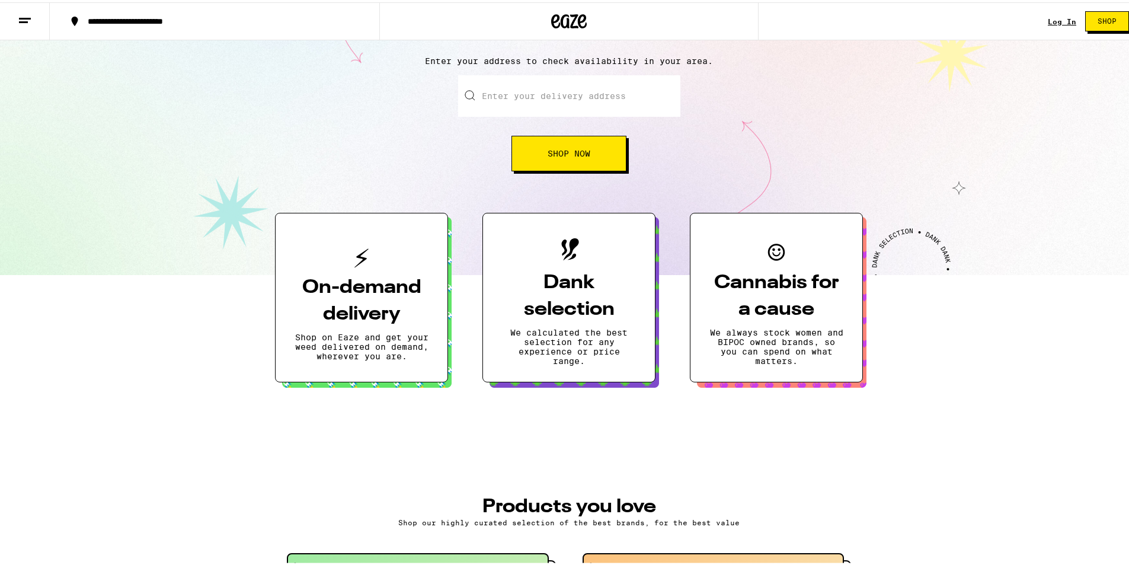
click at [25, 20] on line at bounding box center [23, 20] width 9 height 0
